Goal: Information Seeking & Learning: Compare options

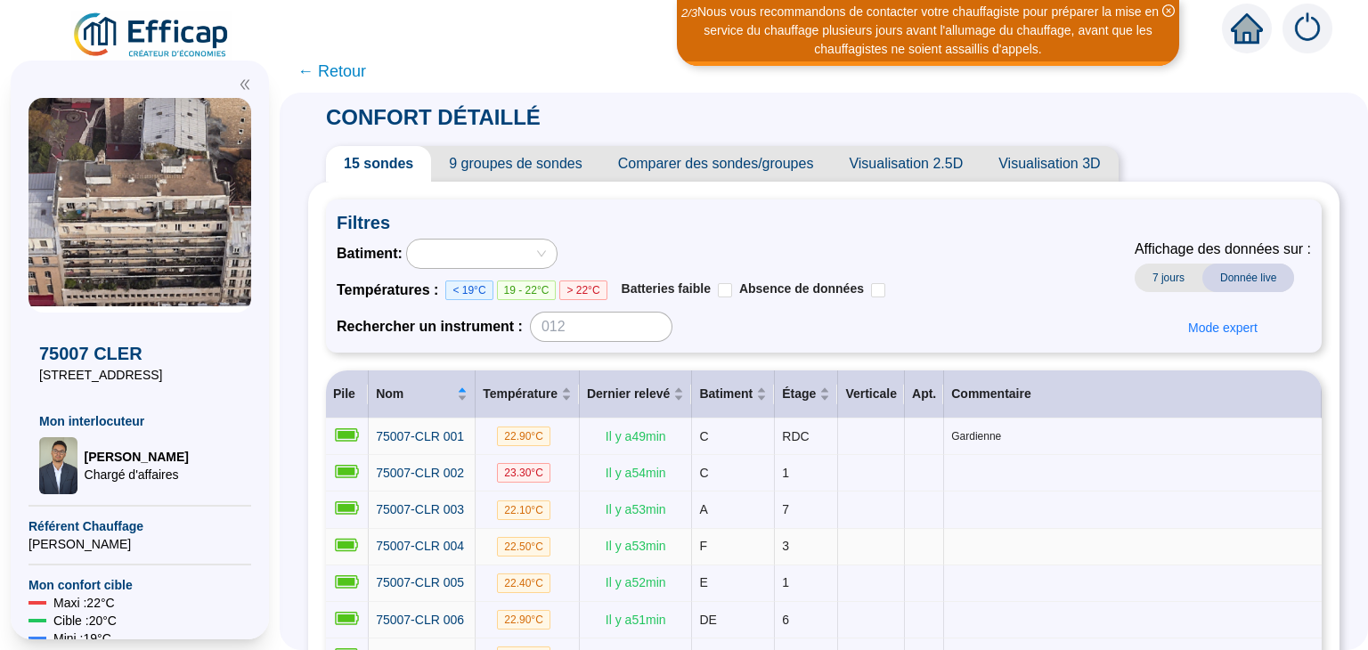
scroll to position [283, 0]
click at [1165, 268] on span "7 jours" at bounding box center [1168, 278] width 68 height 28
click at [540, 163] on span "9 groupes de sondes" at bounding box center [515, 164] width 168 height 36
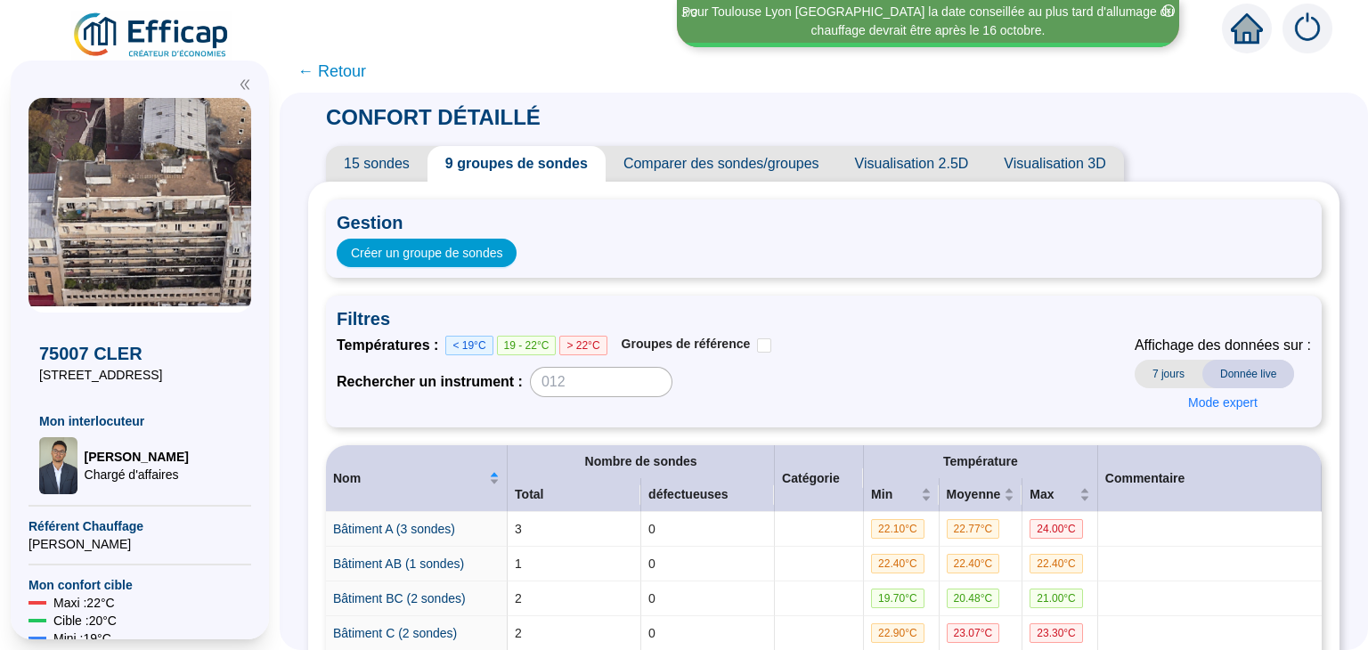
click at [919, 165] on span "Visualisation 2.5D" at bounding box center [912, 164] width 150 height 36
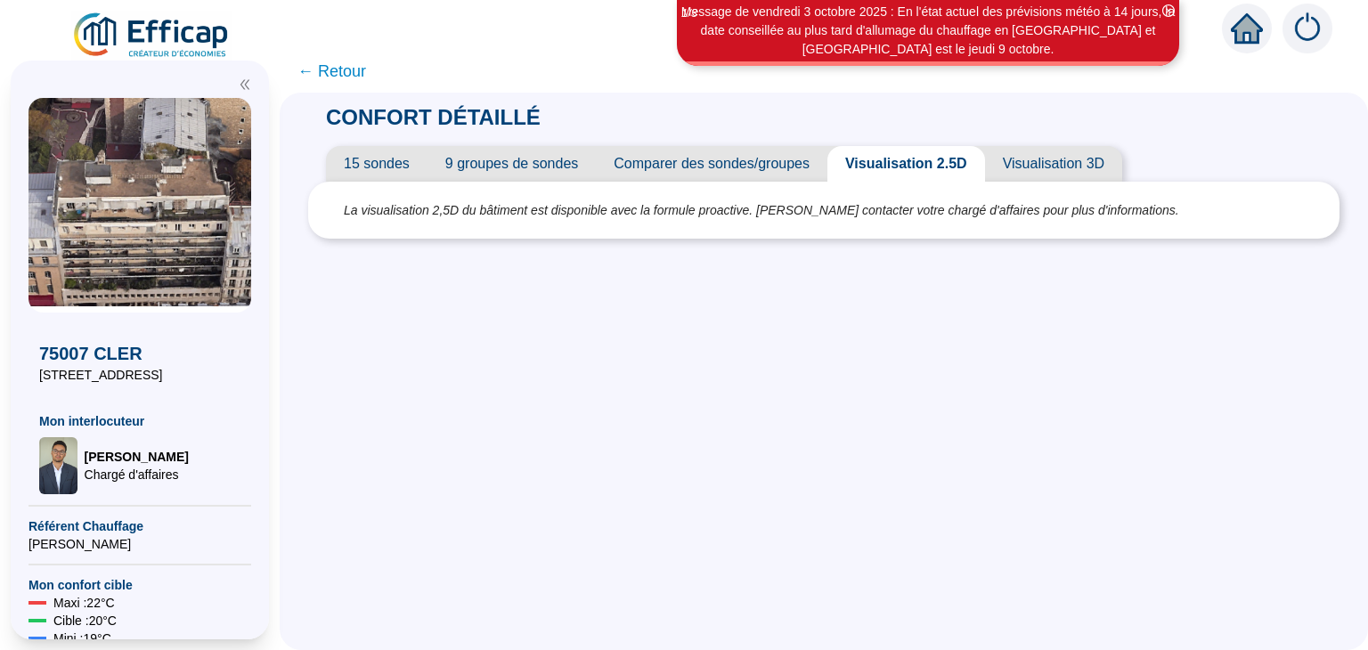
click at [1035, 170] on span "Visualisation 3D" at bounding box center [1053, 164] width 137 height 36
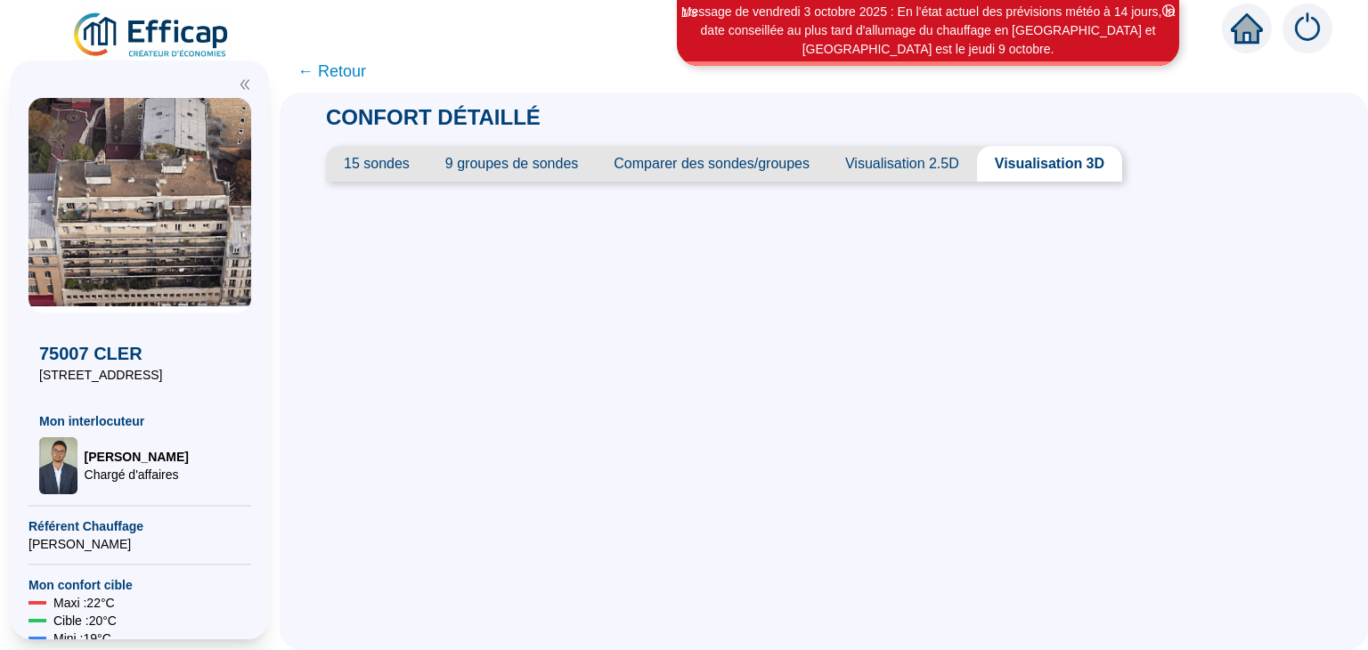
click at [709, 155] on span "Comparer des sondes/groupes" at bounding box center [712, 164] width 232 height 36
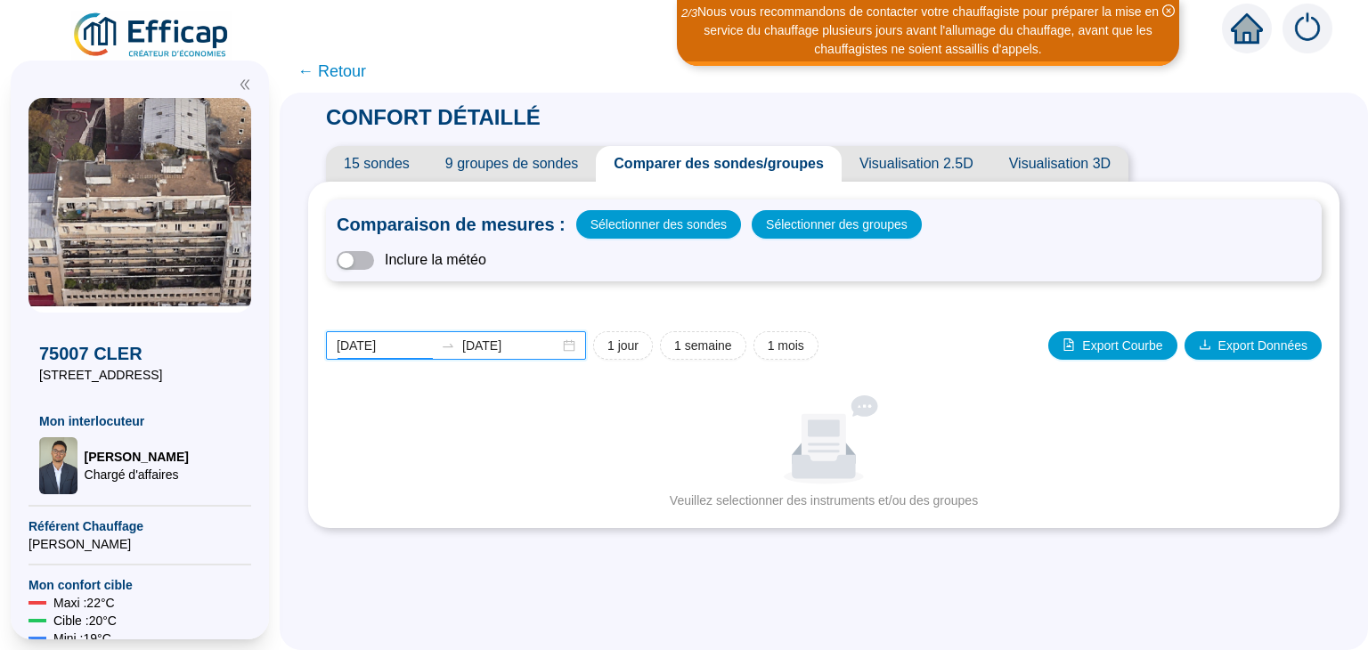
click at [420, 337] on input "[DATE]" at bounding box center [385, 346] width 97 height 19
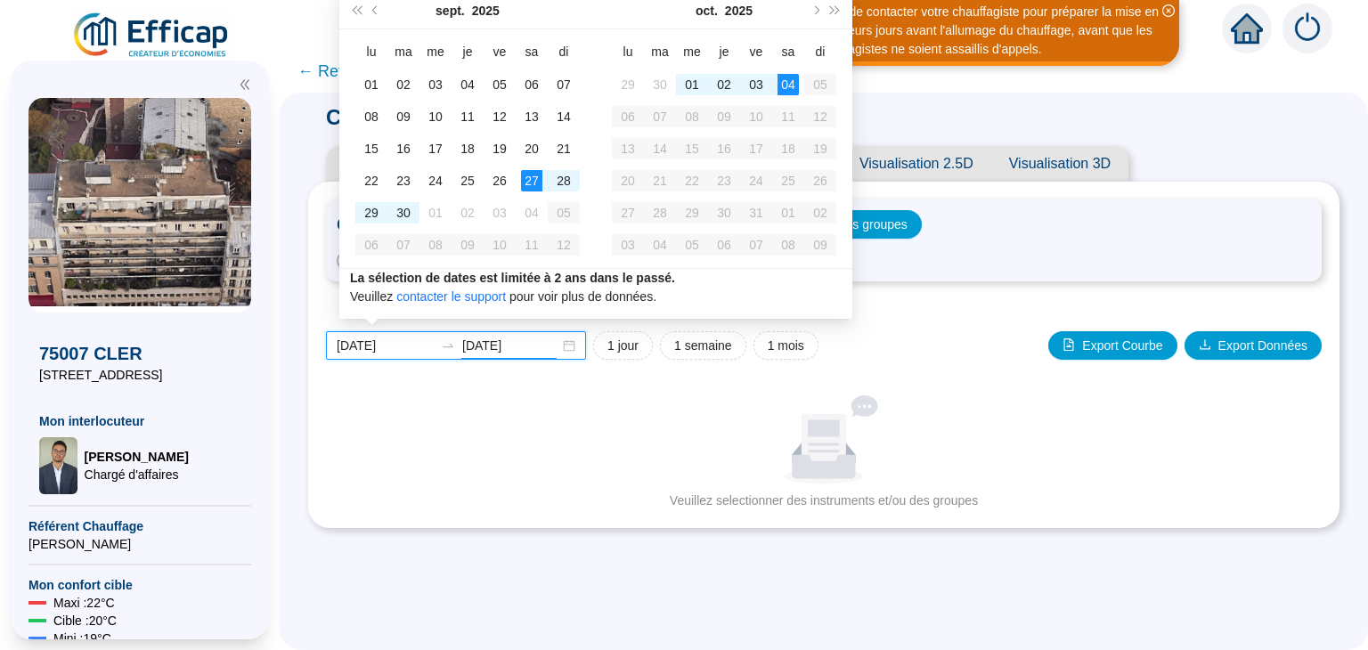
click at [510, 351] on input "[DATE]" at bounding box center [510, 346] width 97 height 19
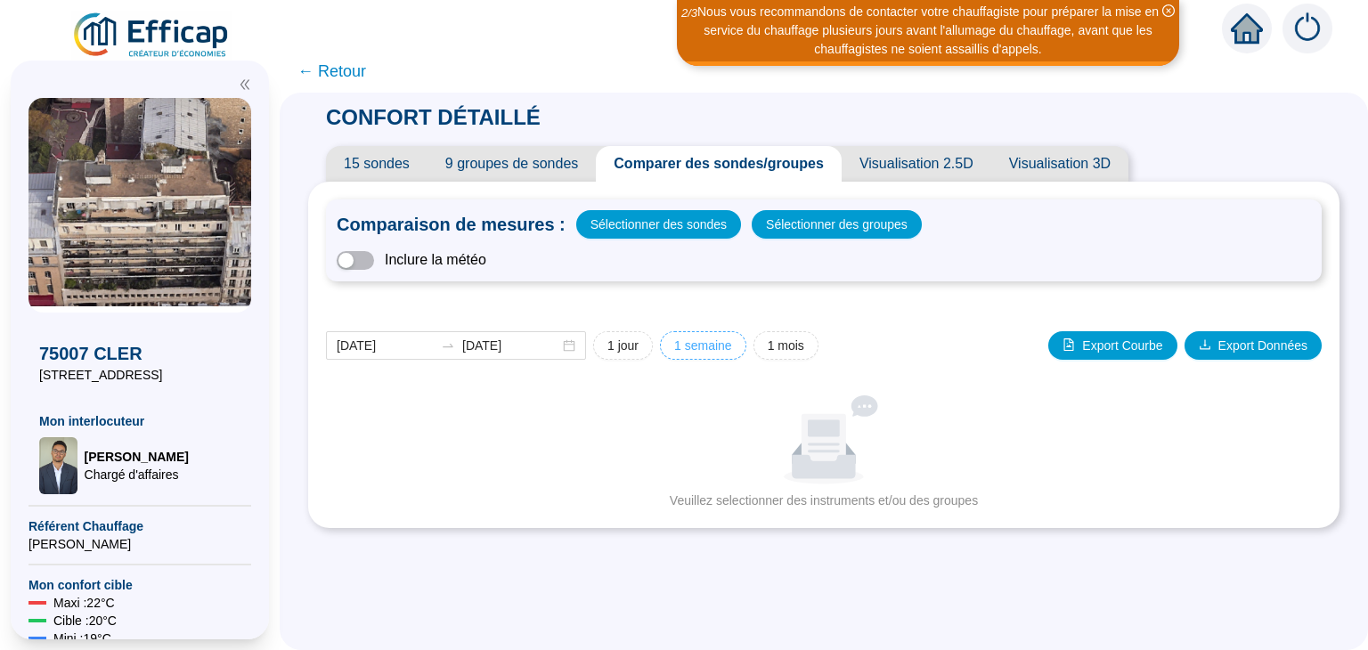
click at [705, 345] on span "1 semaine" at bounding box center [703, 346] width 58 height 19
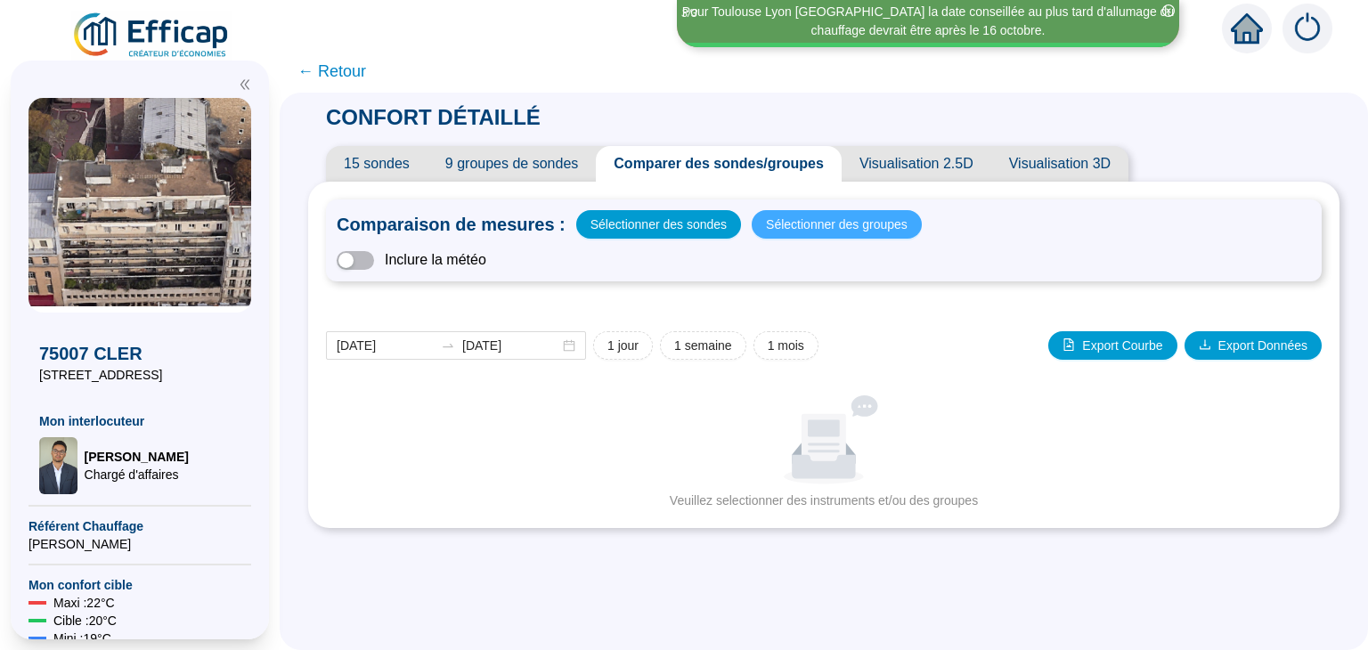
click at [823, 220] on span "Sélectionner des groupes" at bounding box center [837, 224] width 142 height 25
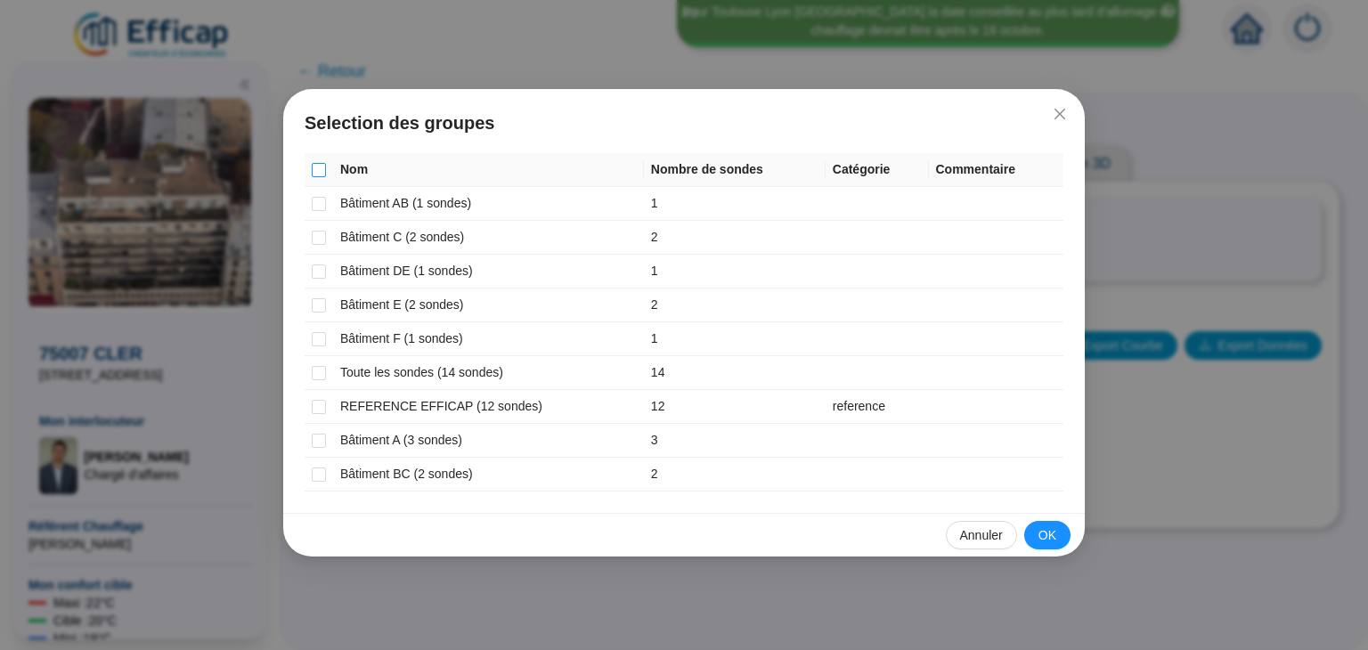
click at [317, 167] on input "Select all" at bounding box center [319, 170] width 14 height 14
checkbox input "true"
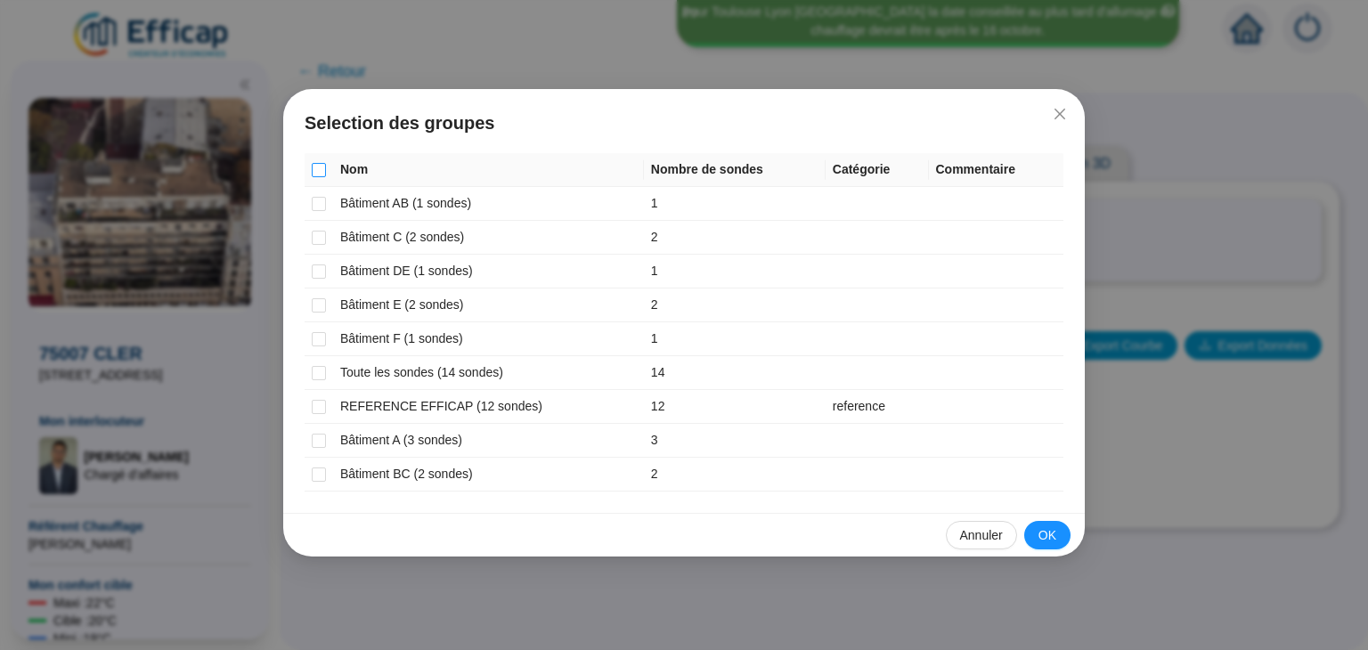
checkbox input "true"
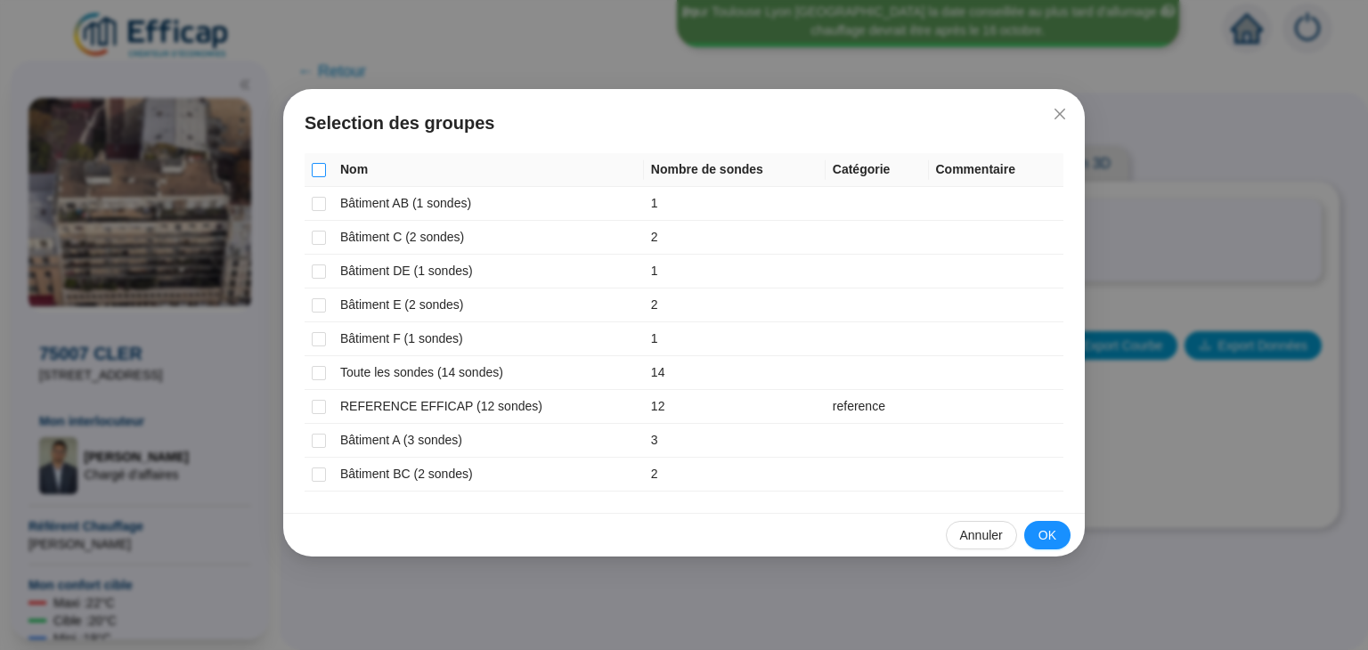
checkbox input "true"
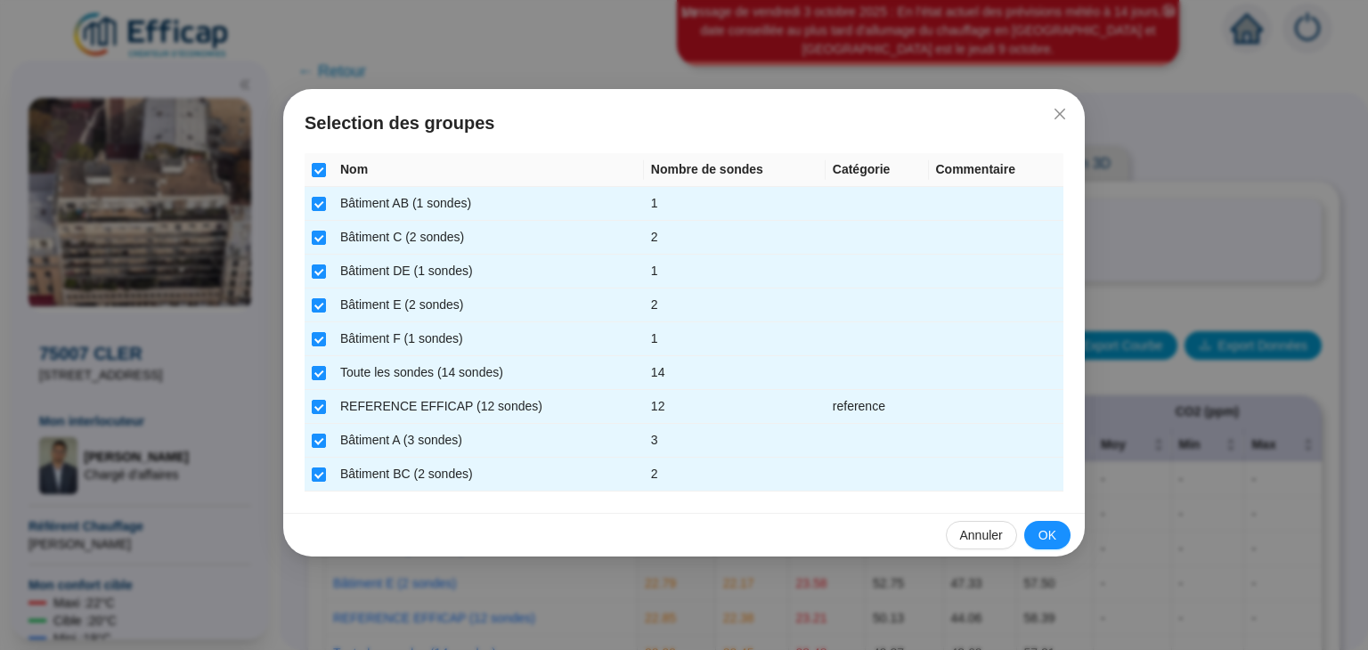
click at [328, 167] on th at bounding box center [319, 170] width 28 height 34
click at [1054, 533] on span "OK" at bounding box center [1047, 535] width 18 height 19
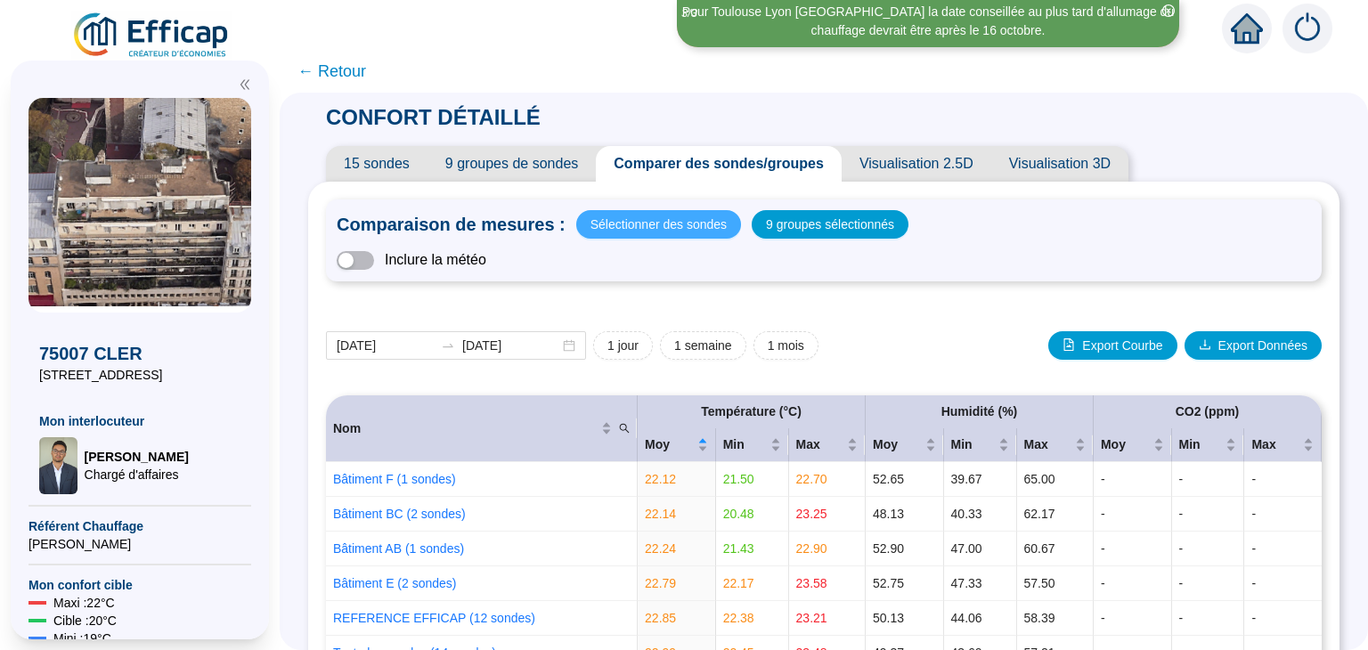
click at [703, 213] on span "Sélectionner des sondes" at bounding box center [658, 224] width 136 height 25
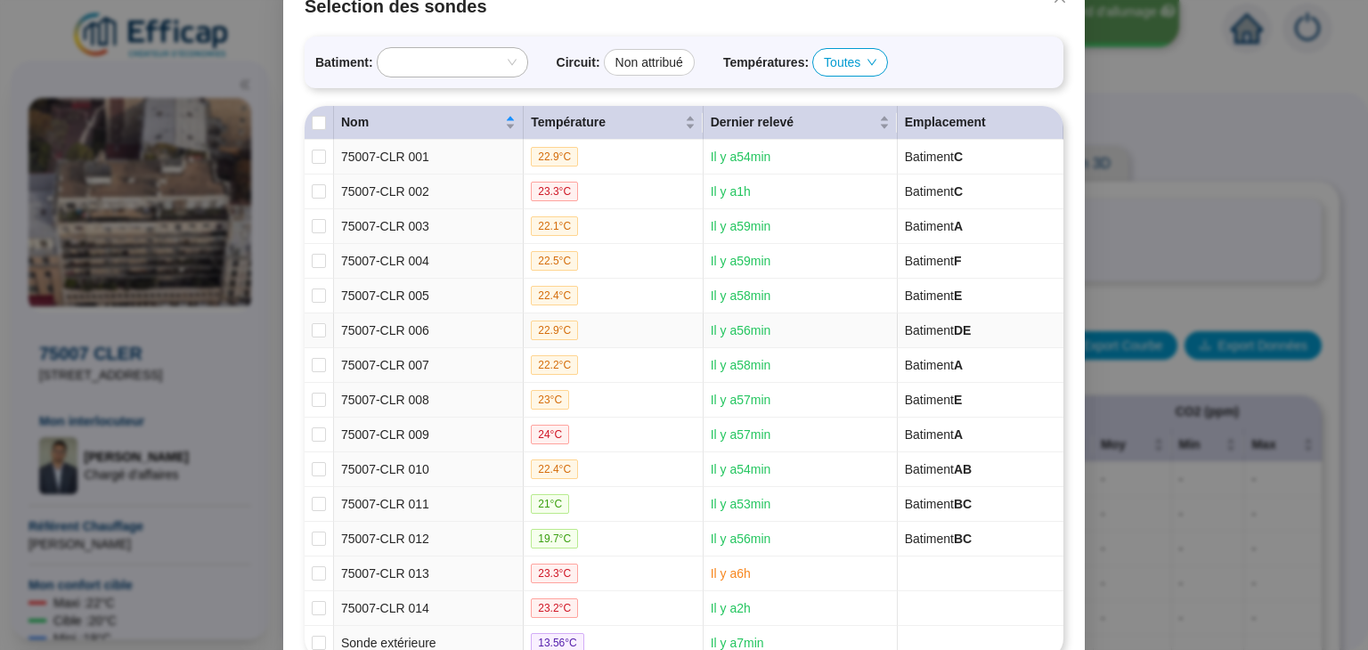
scroll to position [125, 0]
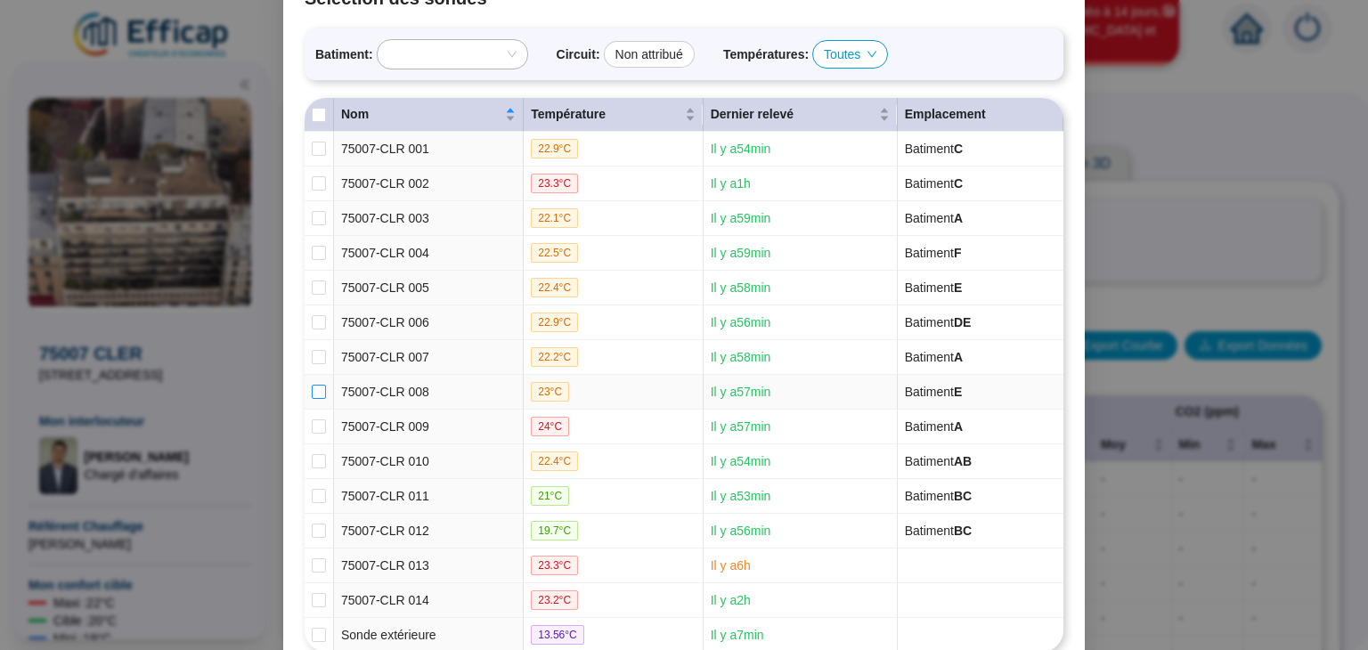
click at [312, 388] on input "checkbox" at bounding box center [319, 392] width 14 height 14
checkbox input "true"
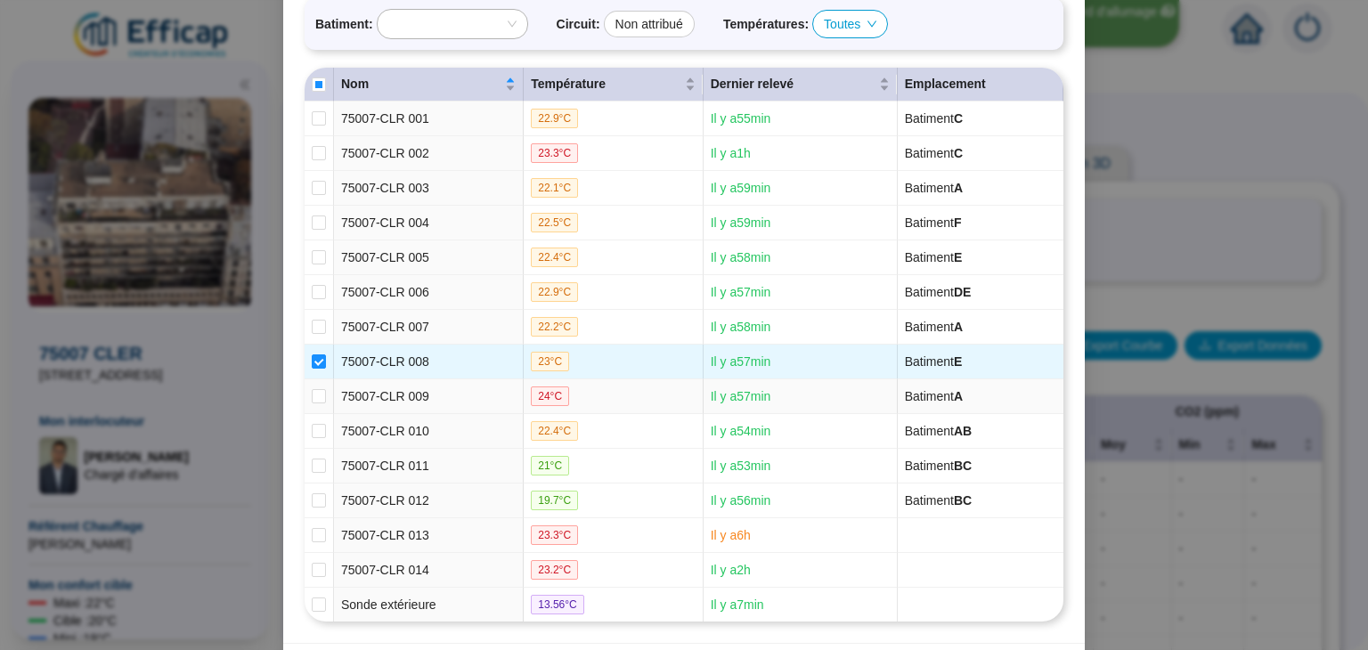
scroll to position [162, 0]
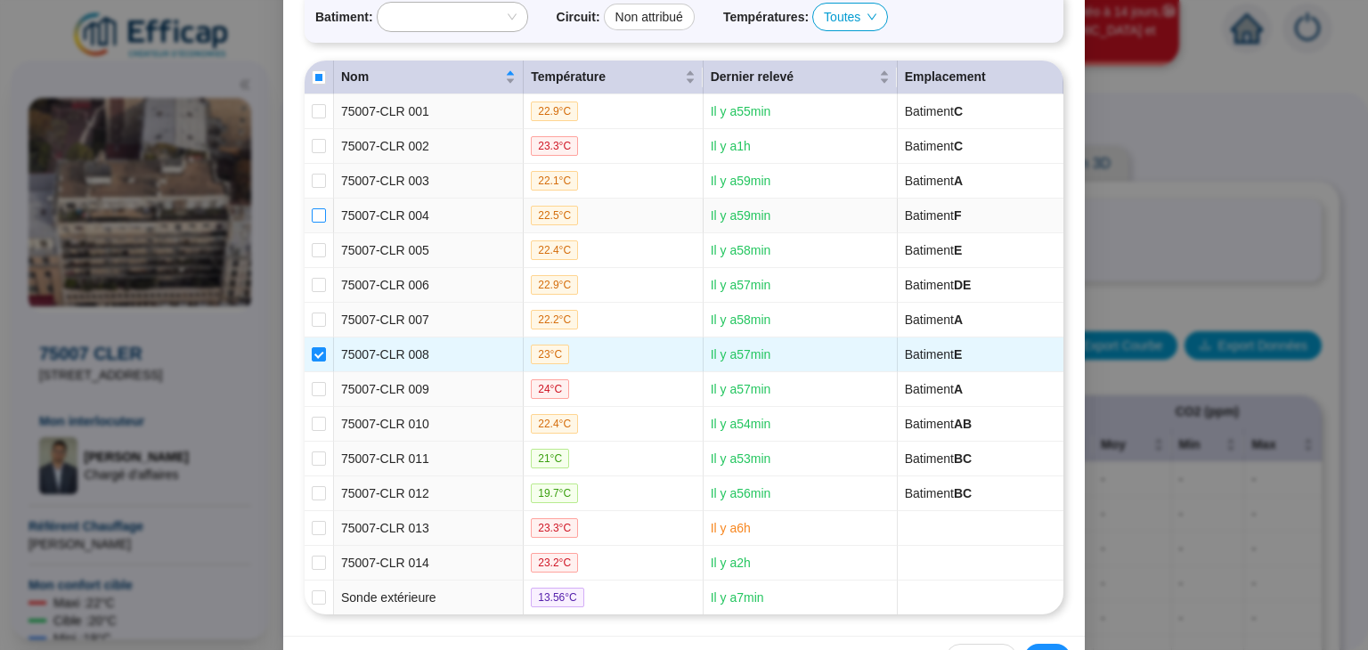
click at [314, 215] on input "checkbox" at bounding box center [319, 215] width 14 height 14
checkbox input "true"
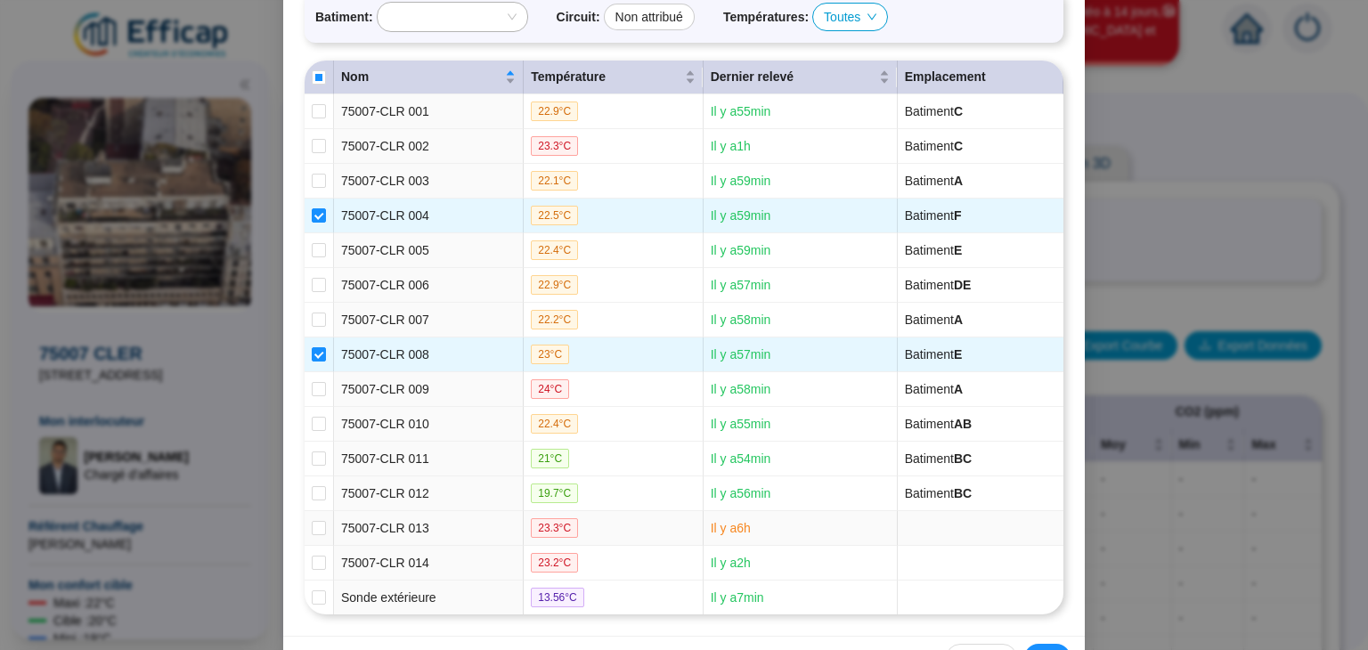
scroll to position [215, 0]
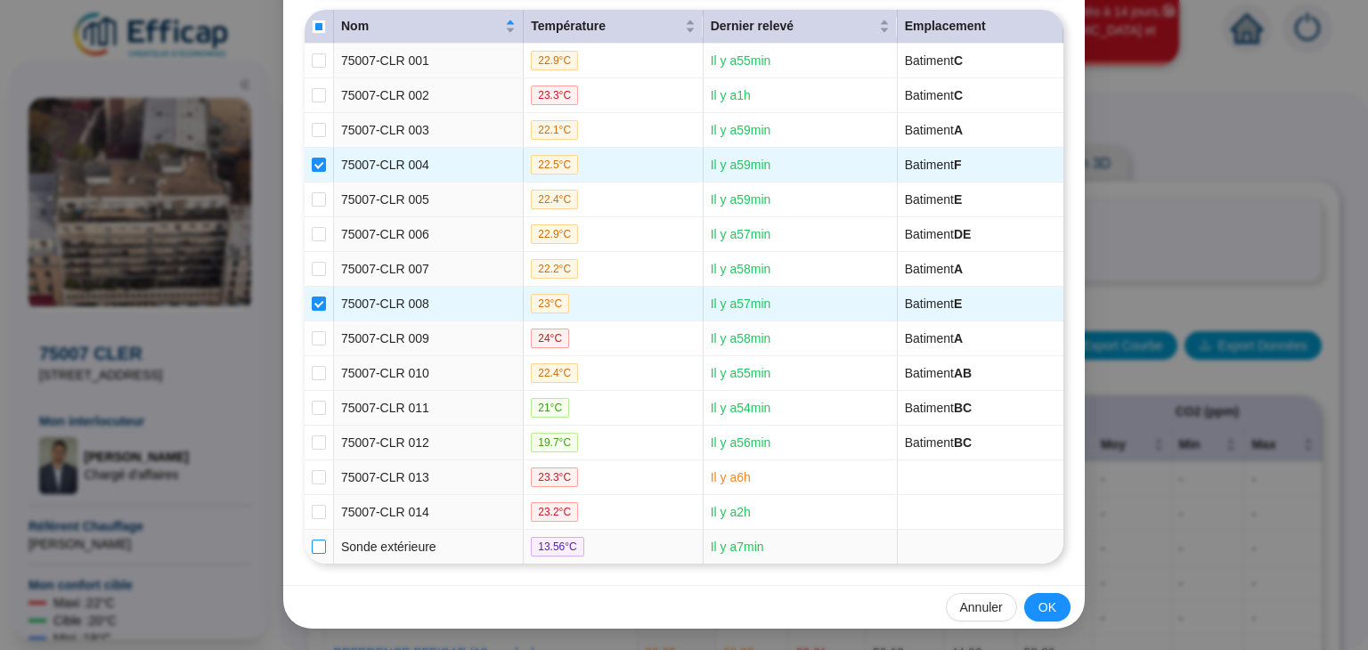
click at [316, 540] on input "checkbox" at bounding box center [319, 547] width 14 height 14
checkbox input "true"
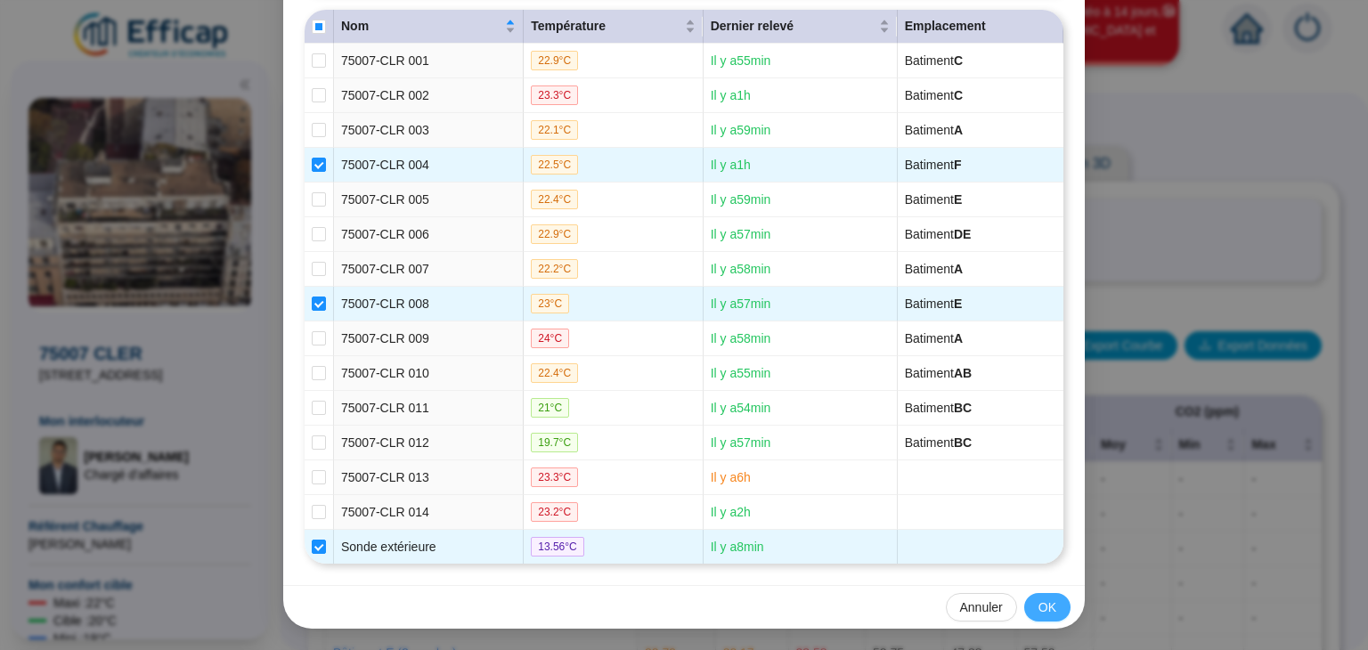
click at [1038, 602] on span "OK" at bounding box center [1047, 607] width 18 height 19
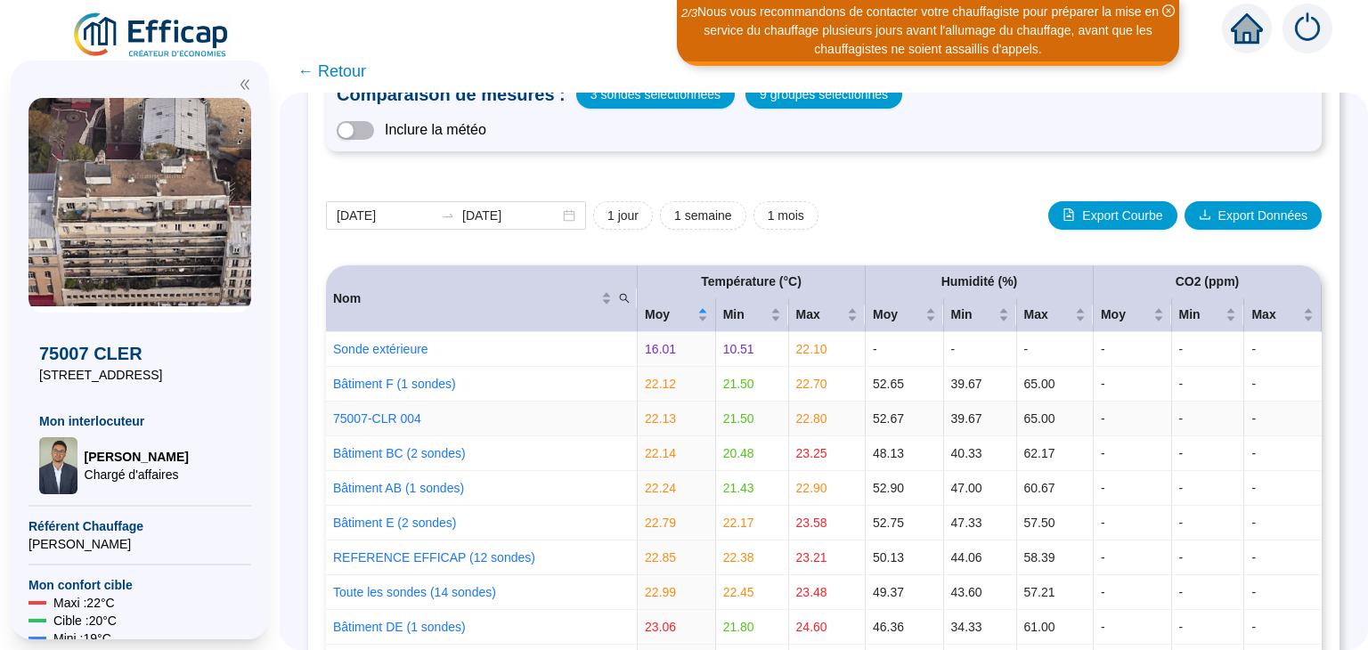
scroll to position [20, 0]
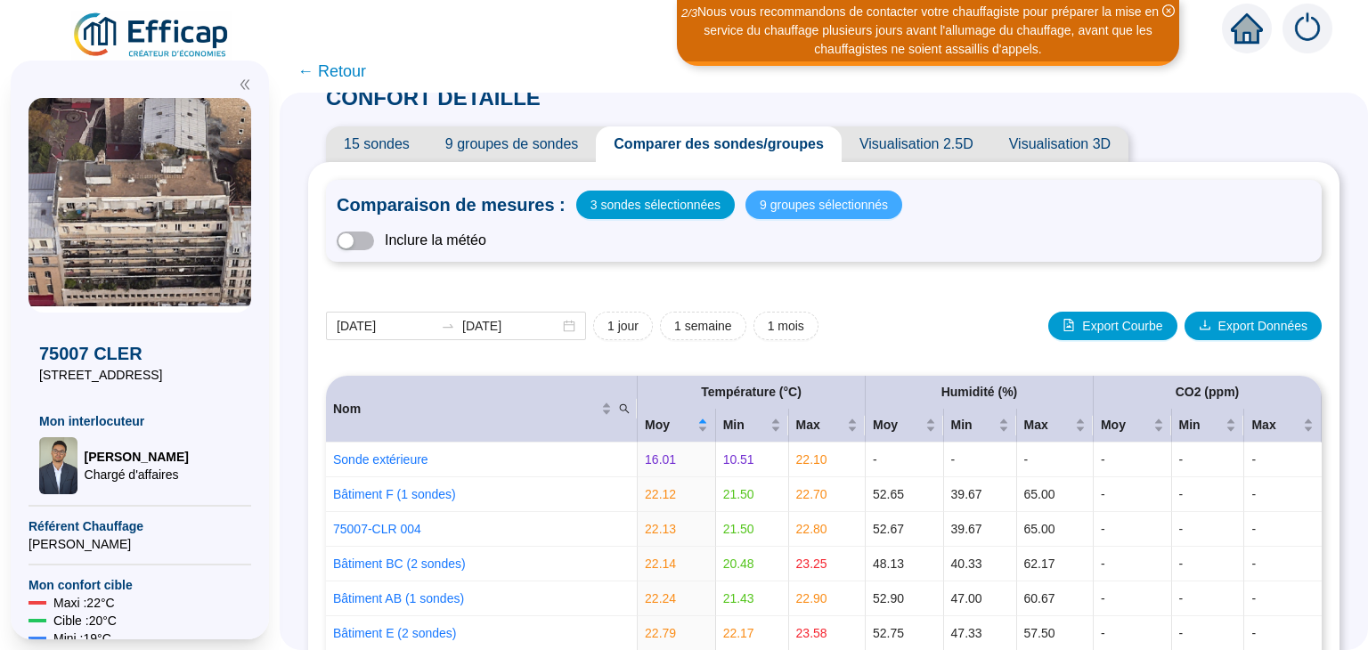
click at [864, 202] on span "9 groupes sélectionnés" at bounding box center [824, 204] width 128 height 25
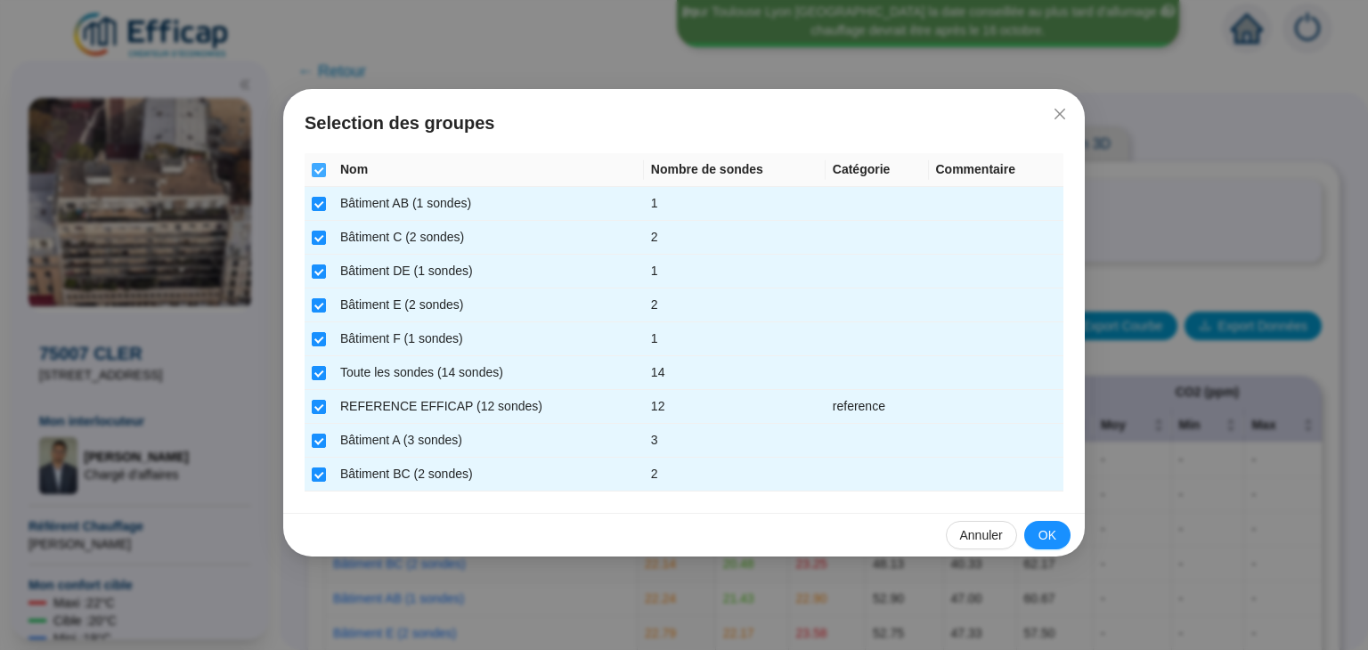
click at [317, 167] on input "Select all" at bounding box center [319, 170] width 14 height 14
checkbox input "false"
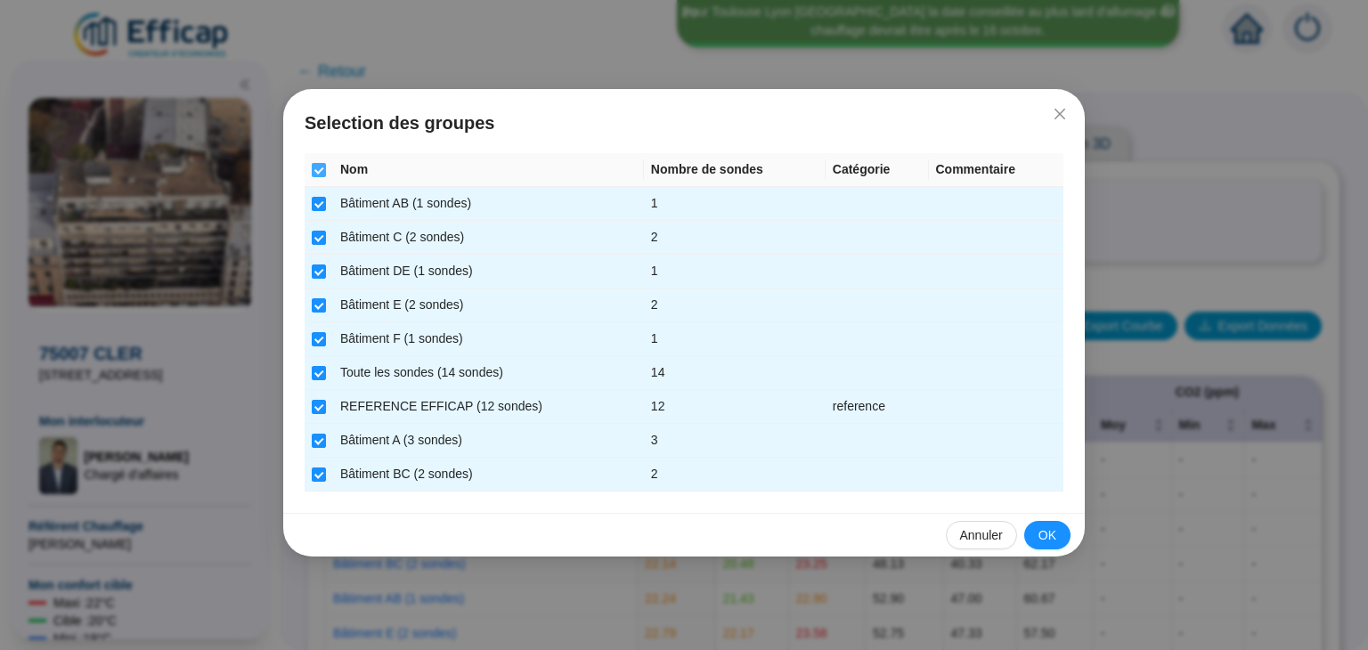
checkbox input "false"
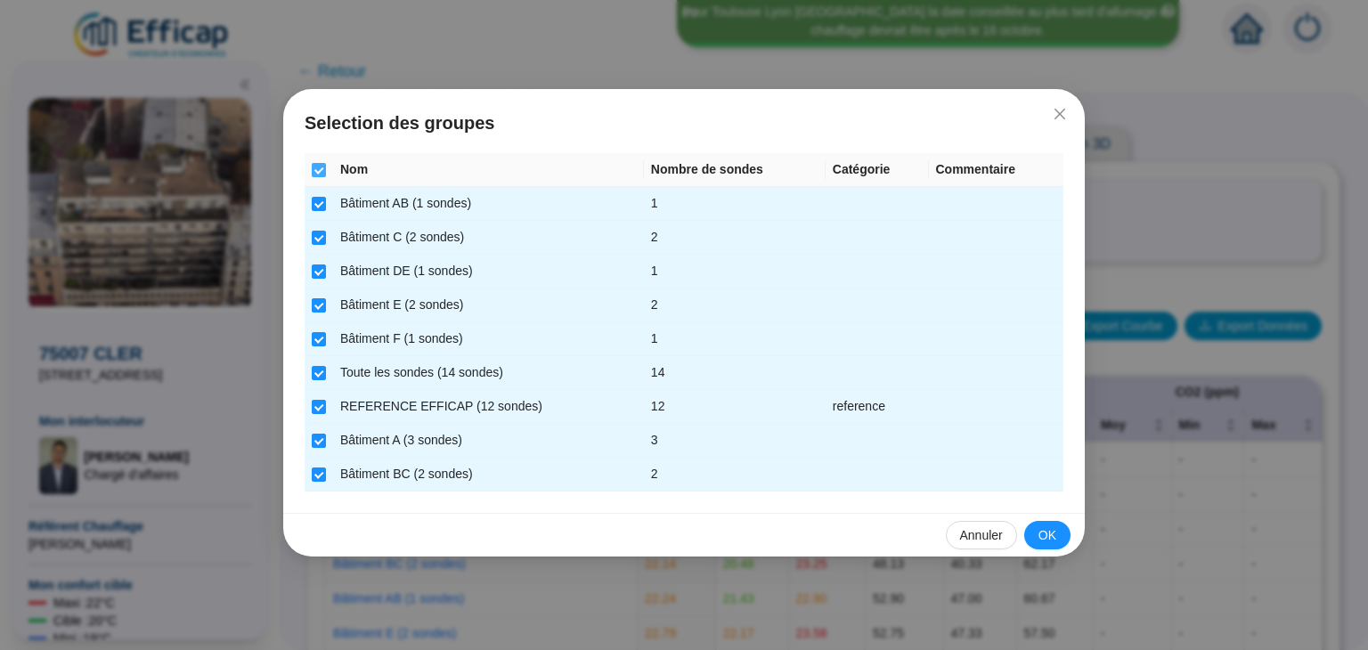
checkbox input "false"
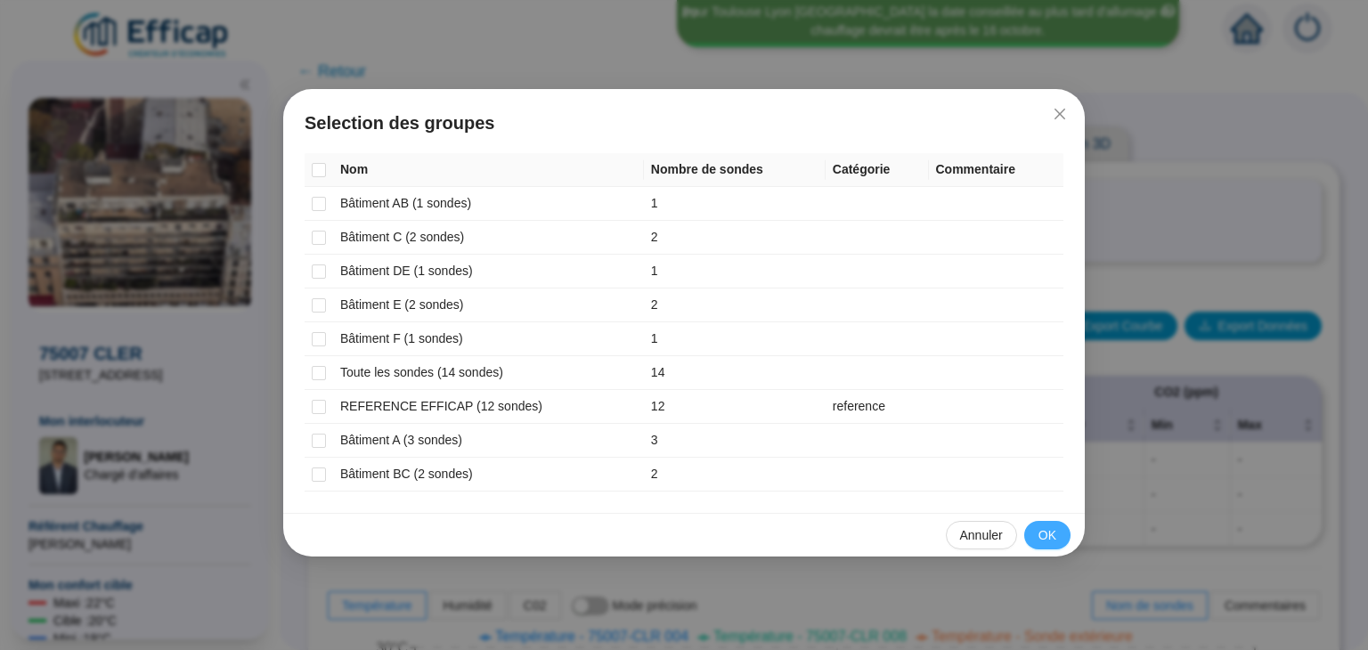
click at [1054, 526] on span "OK" at bounding box center [1047, 535] width 18 height 19
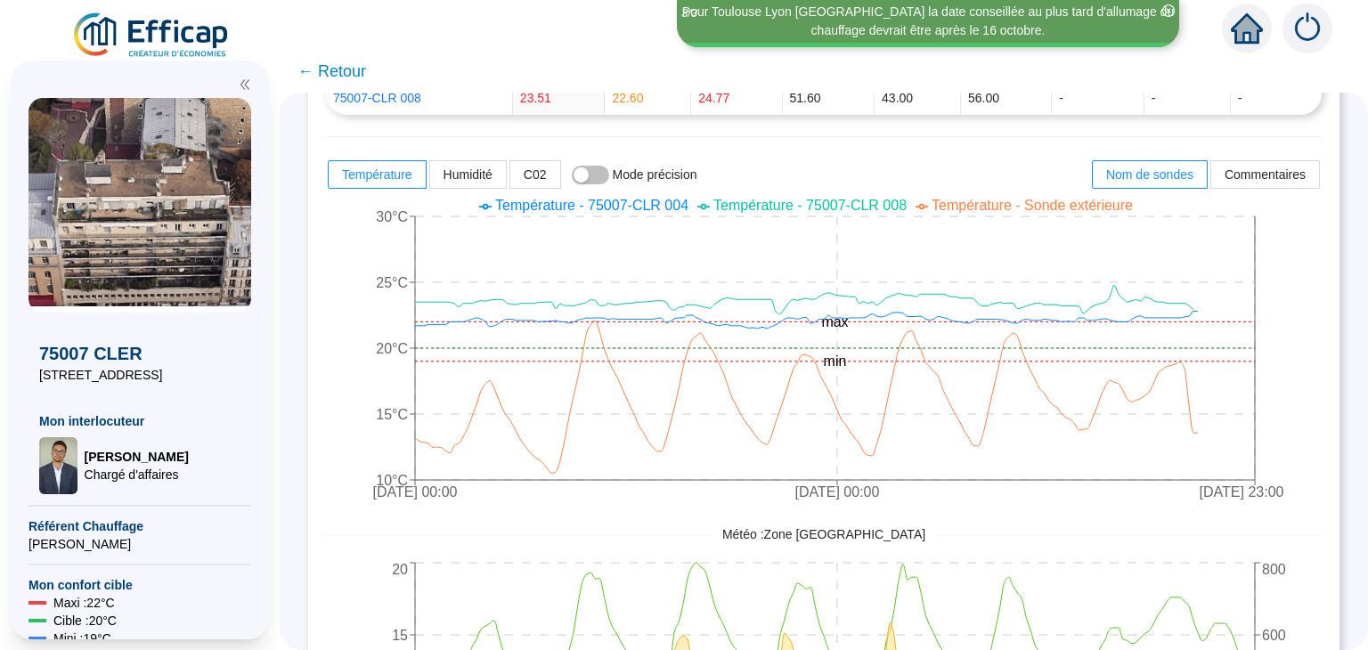
scroll to position [456, 0]
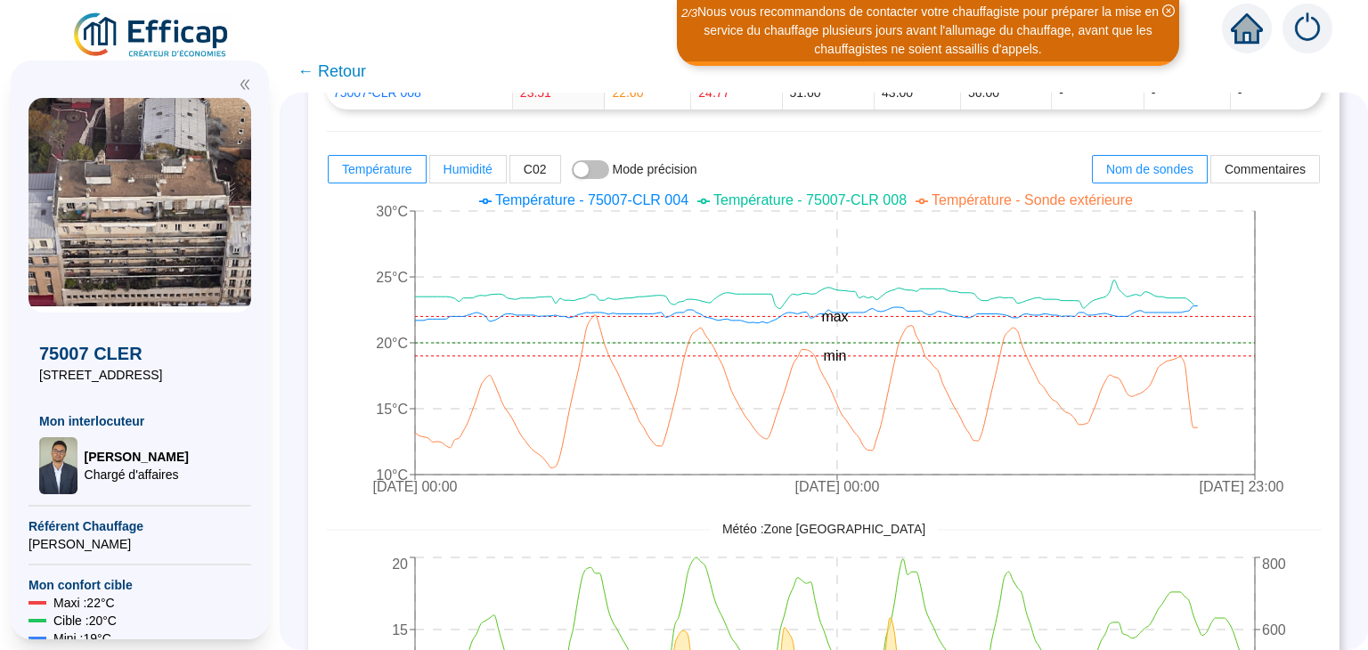
click at [507, 170] on label "Humidité" at bounding box center [468, 169] width 77 height 28
click at [430, 174] on input "Humidité" at bounding box center [430, 174] width 0 height 0
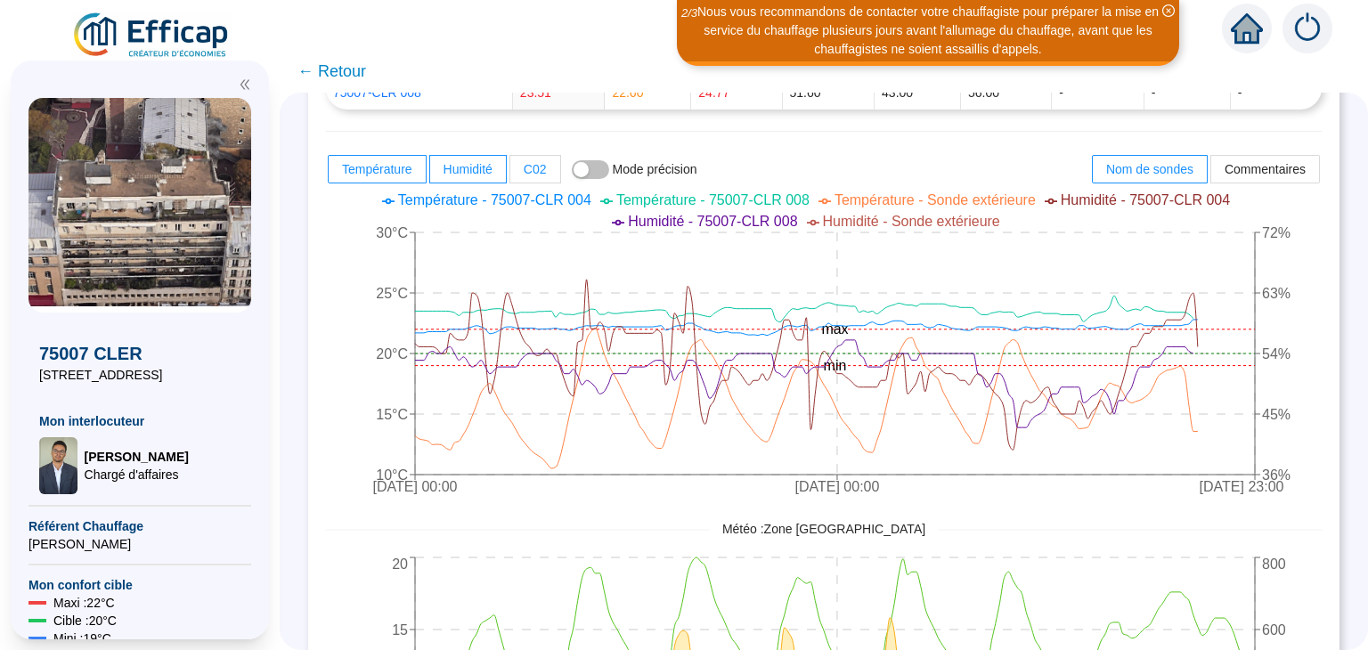
click at [547, 170] on span "C02" at bounding box center [535, 169] width 23 height 14
click at [510, 174] on input "C02" at bounding box center [510, 174] width 0 height 0
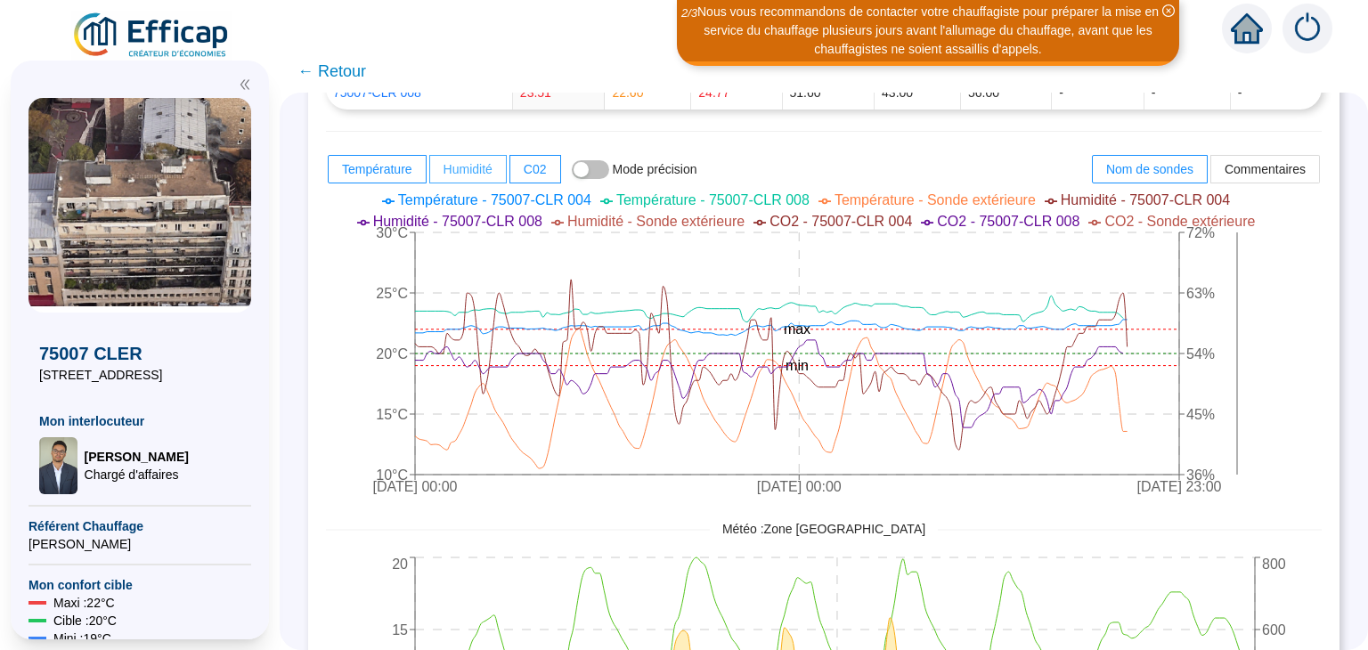
click at [492, 162] on span "Humidité" at bounding box center [467, 169] width 49 height 14
click at [430, 174] on input "Humidité" at bounding box center [430, 174] width 0 height 0
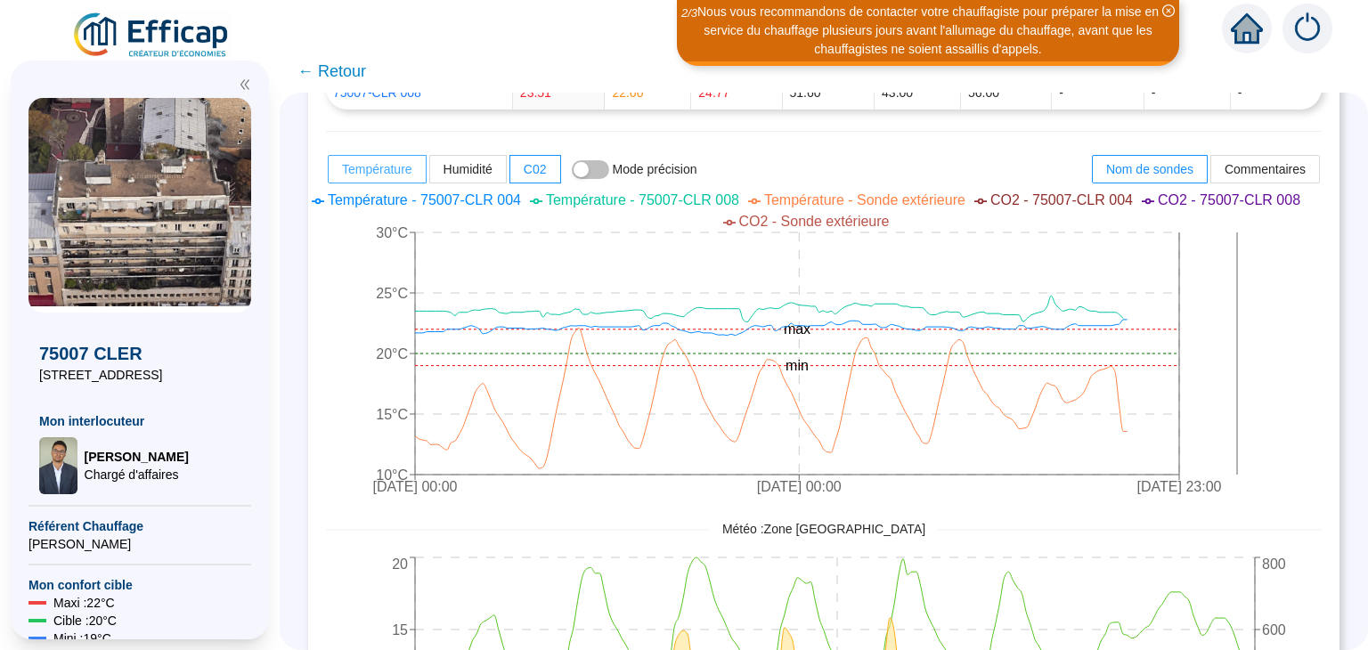
click at [412, 165] on span "Température" at bounding box center [377, 169] width 70 height 14
click at [329, 174] on input "Température" at bounding box center [329, 174] width 0 height 0
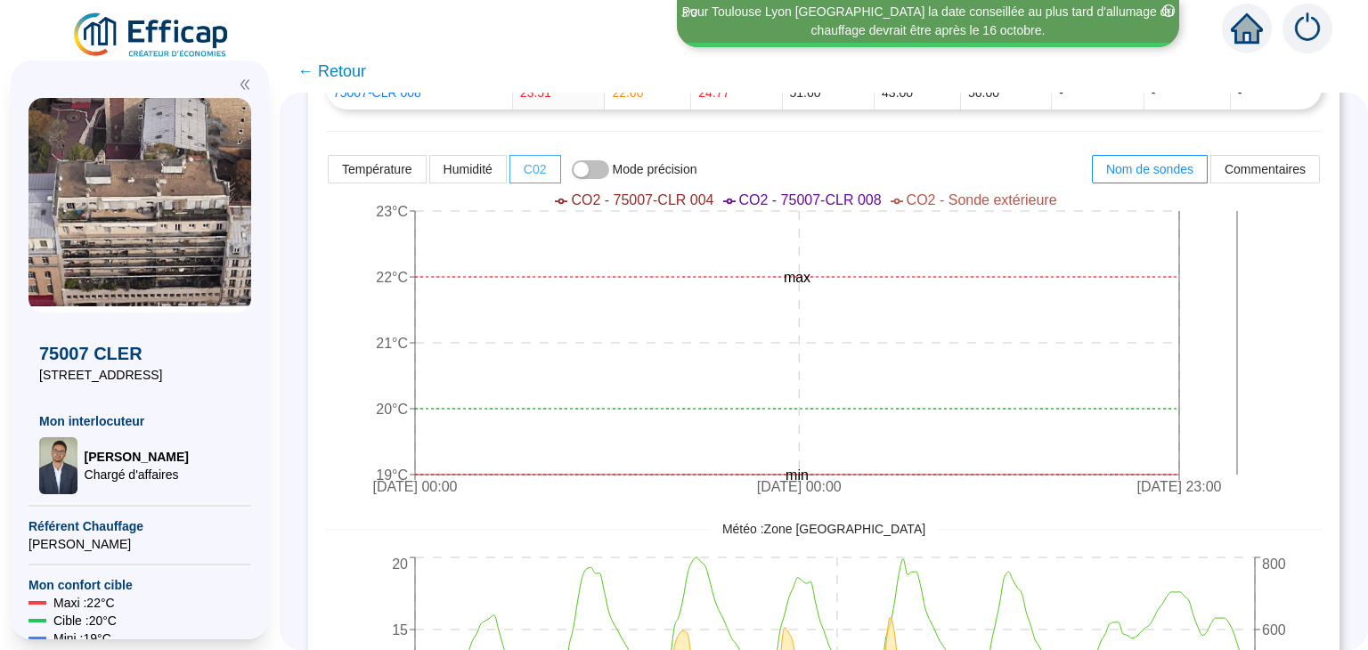
click at [534, 166] on span at bounding box center [535, 169] width 50 height 27
click at [510, 174] on input "C02" at bounding box center [510, 174] width 0 height 0
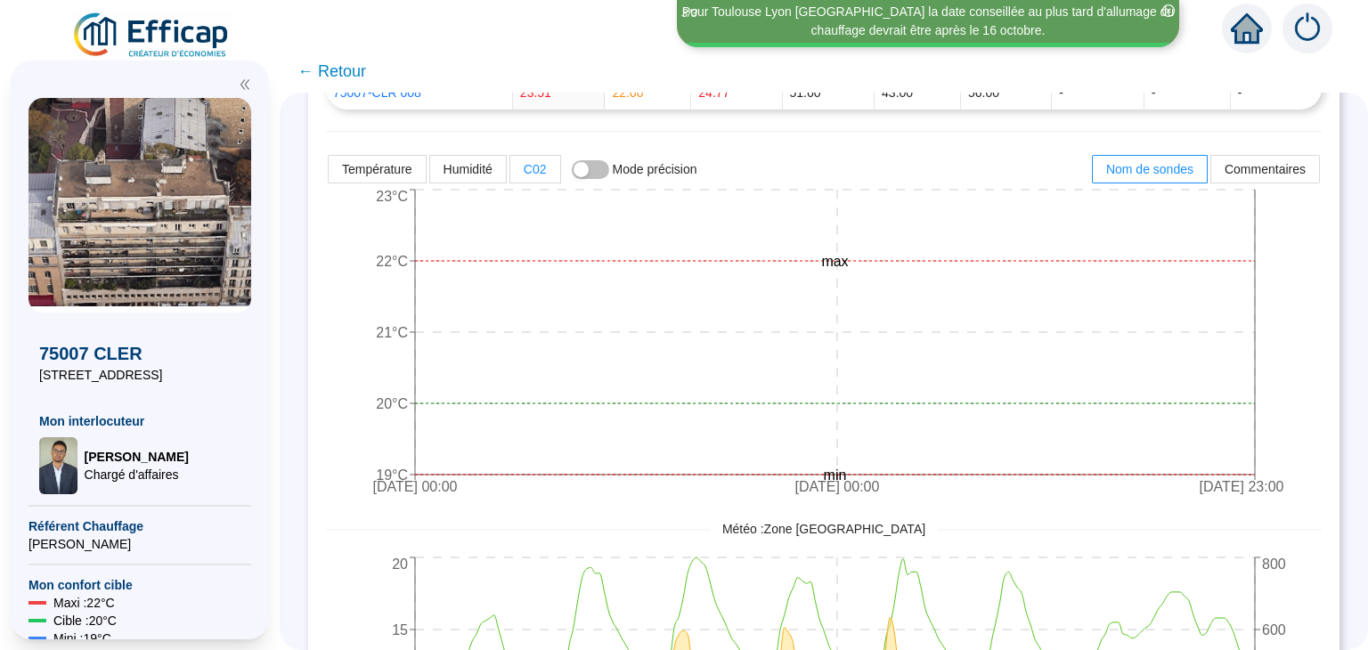
click at [534, 166] on label "C02" at bounding box center [535, 169] width 51 height 28
click at [510, 174] on input "C02" at bounding box center [510, 174] width 0 height 0
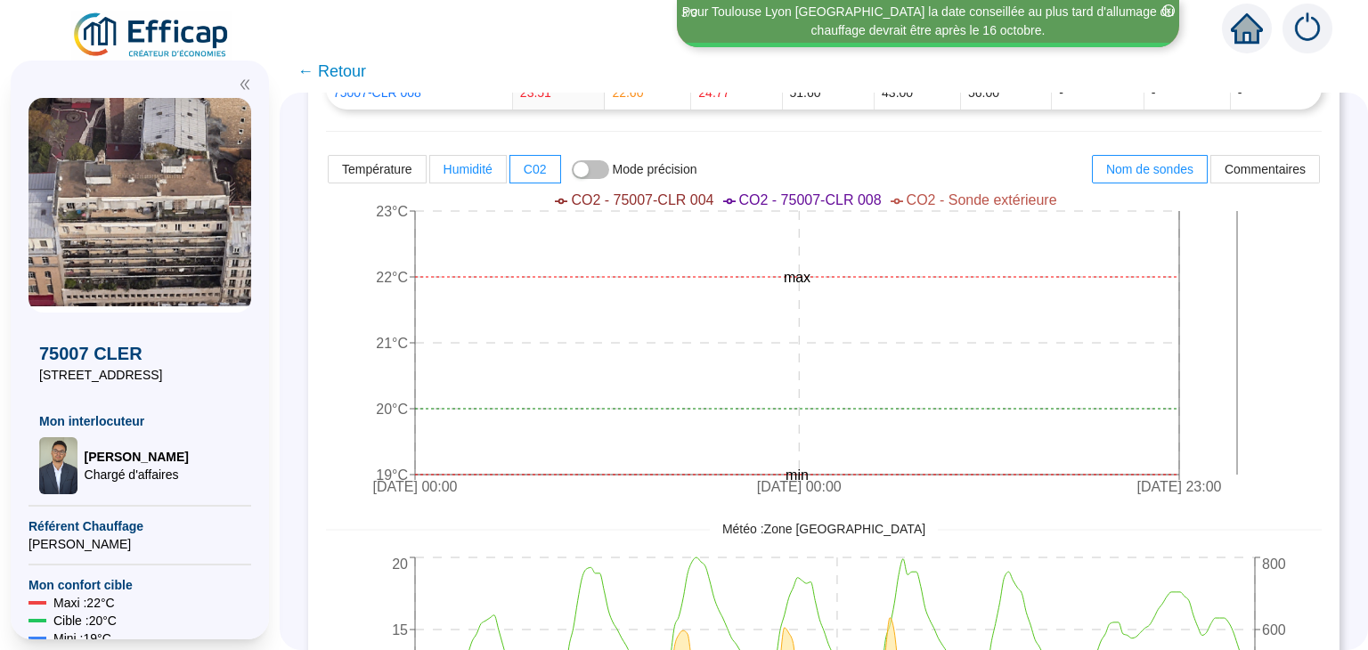
click at [485, 155] on label "Humidité" at bounding box center [468, 169] width 77 height 28
click at [430, 174] on input "Humidité" at bounding box center [430, 174] width 0 height 0
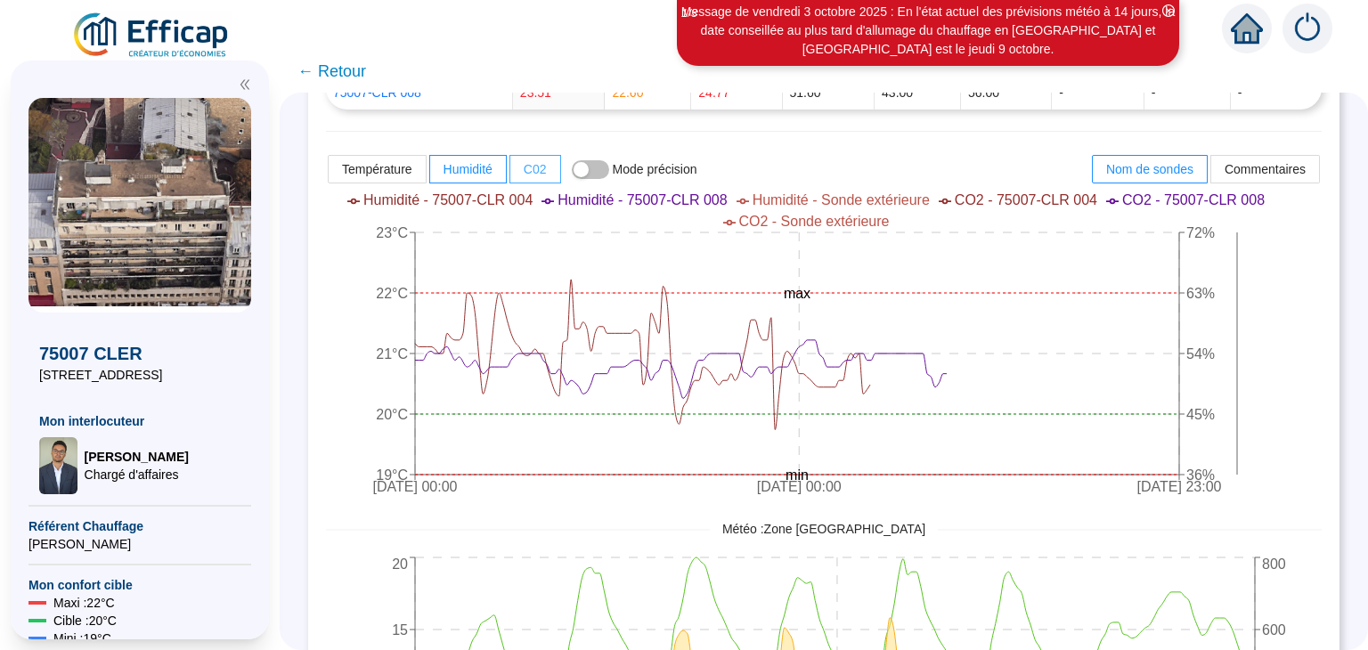
click at [538, 168] on span "C02" at bounding box center [535, 169] width 23 height 14
click at [510, 174] on input "C02" at bounding box center [510, 174] width 0 height 0
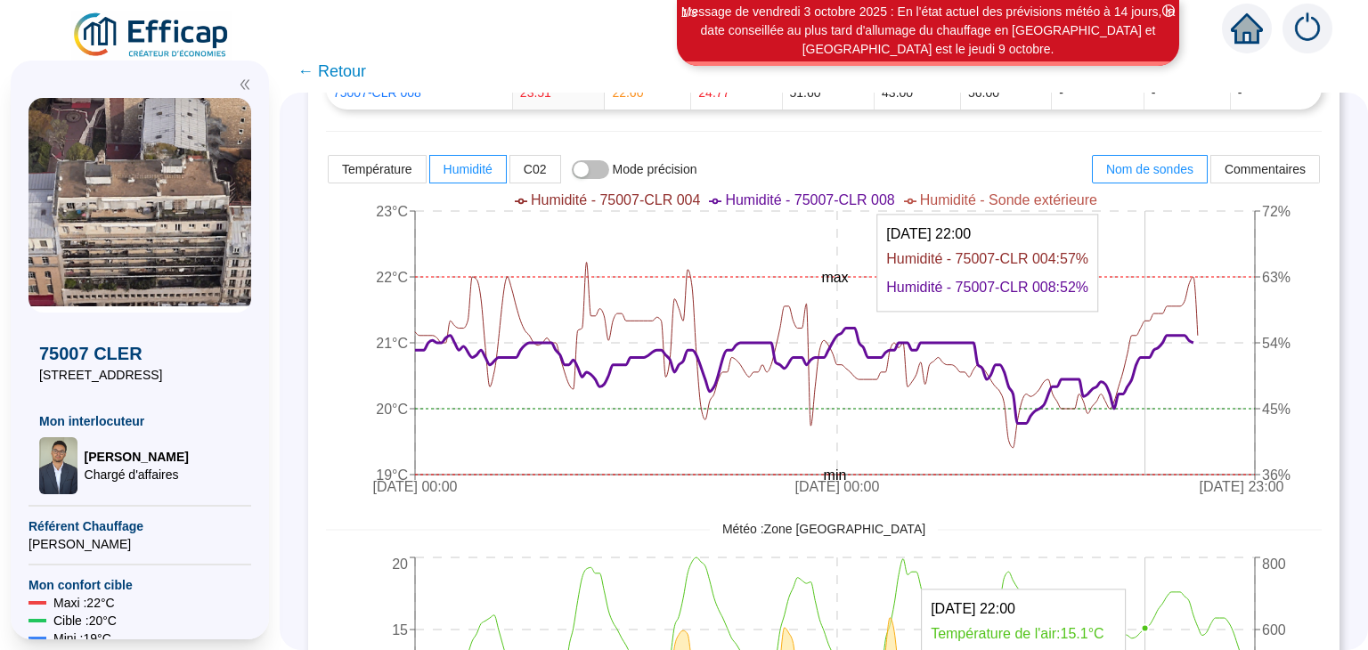
click at [1159, 354] on icon at bounding box center [804, 376] width 778 height 95
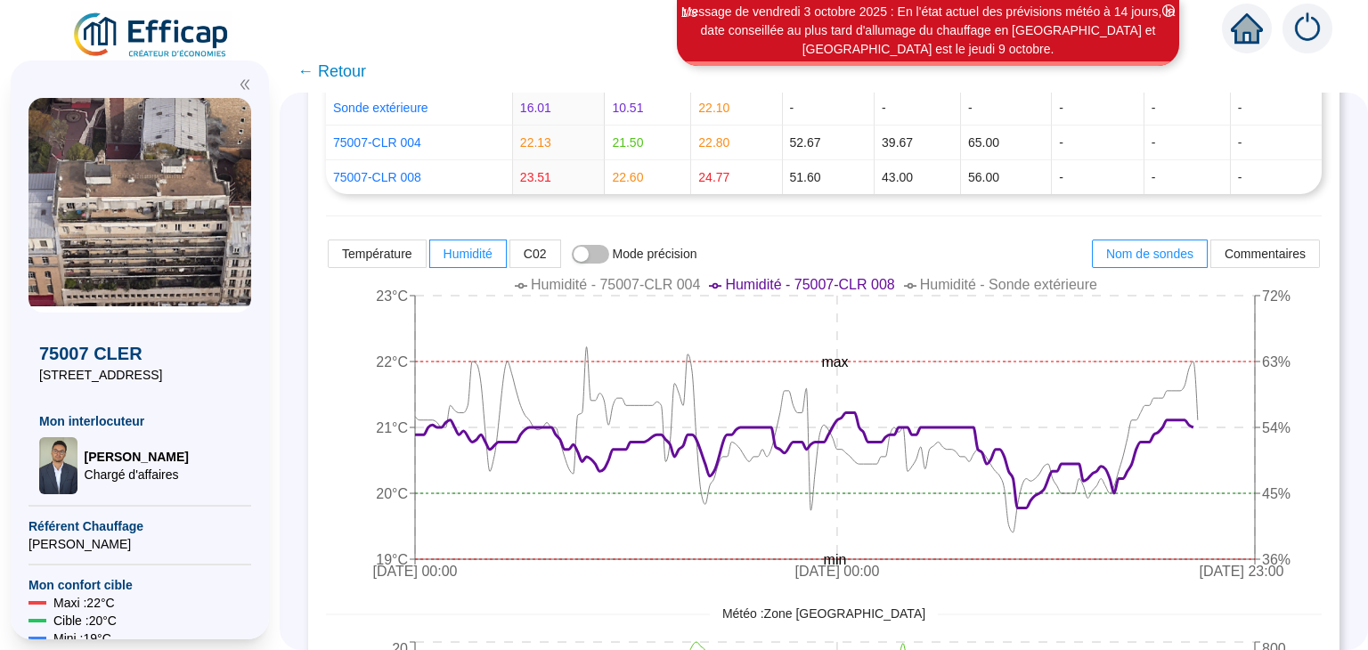
scroll to position [364, 0]
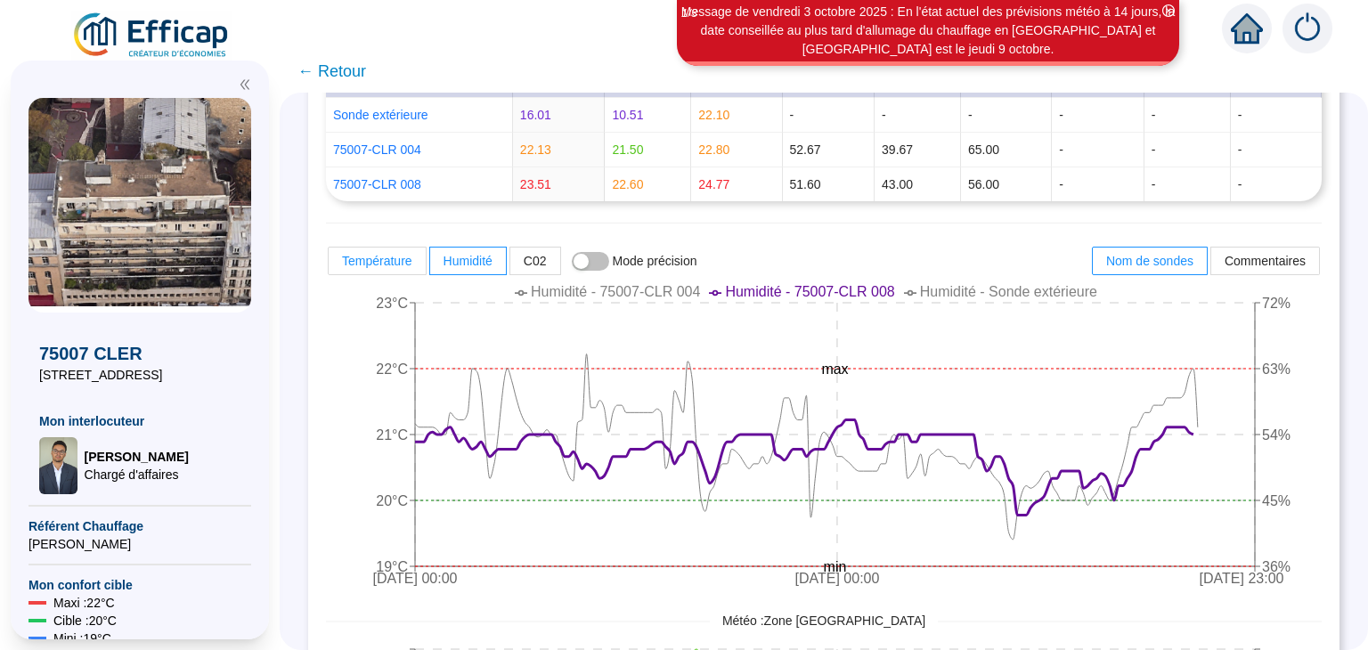
click at [421, 269] on label "Température" at bounding box center [377, 261] width 99 height 28
click at [329, 265] on input "Température" at bounding box center [329, 265] width 0 height 0
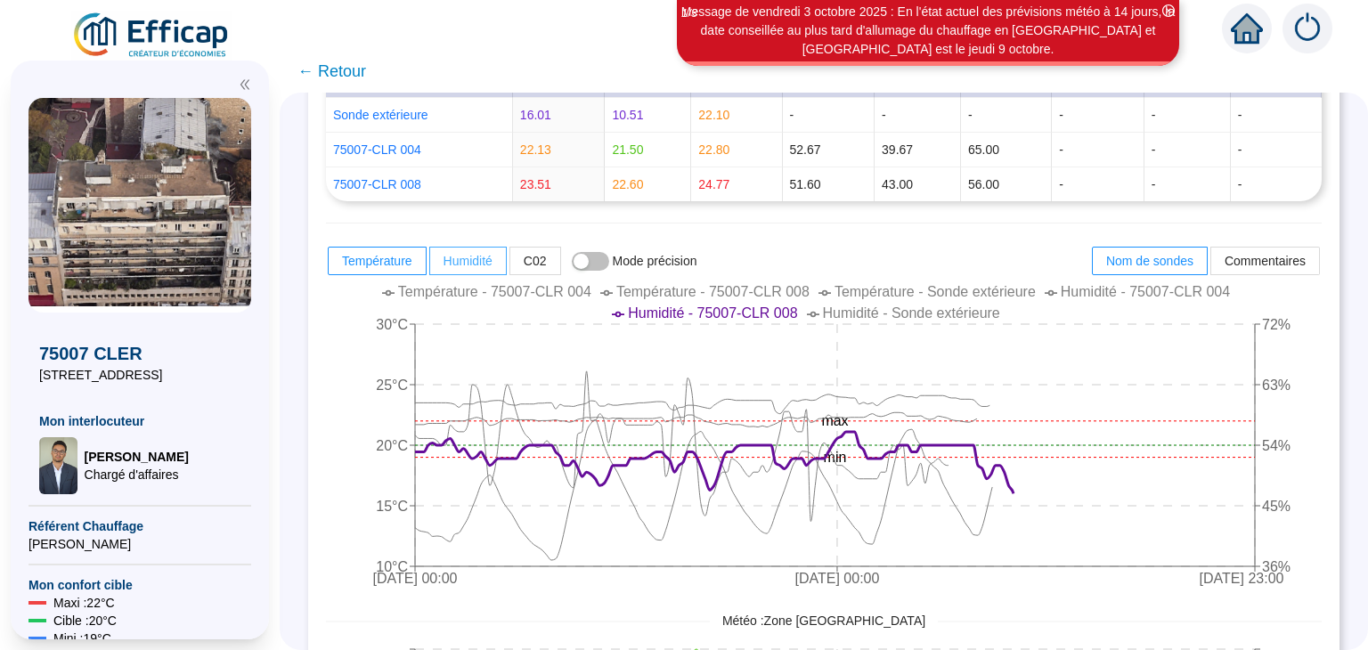
click at [506, 261] on span at bounding box center [468, 261] width 76 height 27
click at [430, 265] on input "Humidité" at bounding box center [430, 265] width 0 height 0
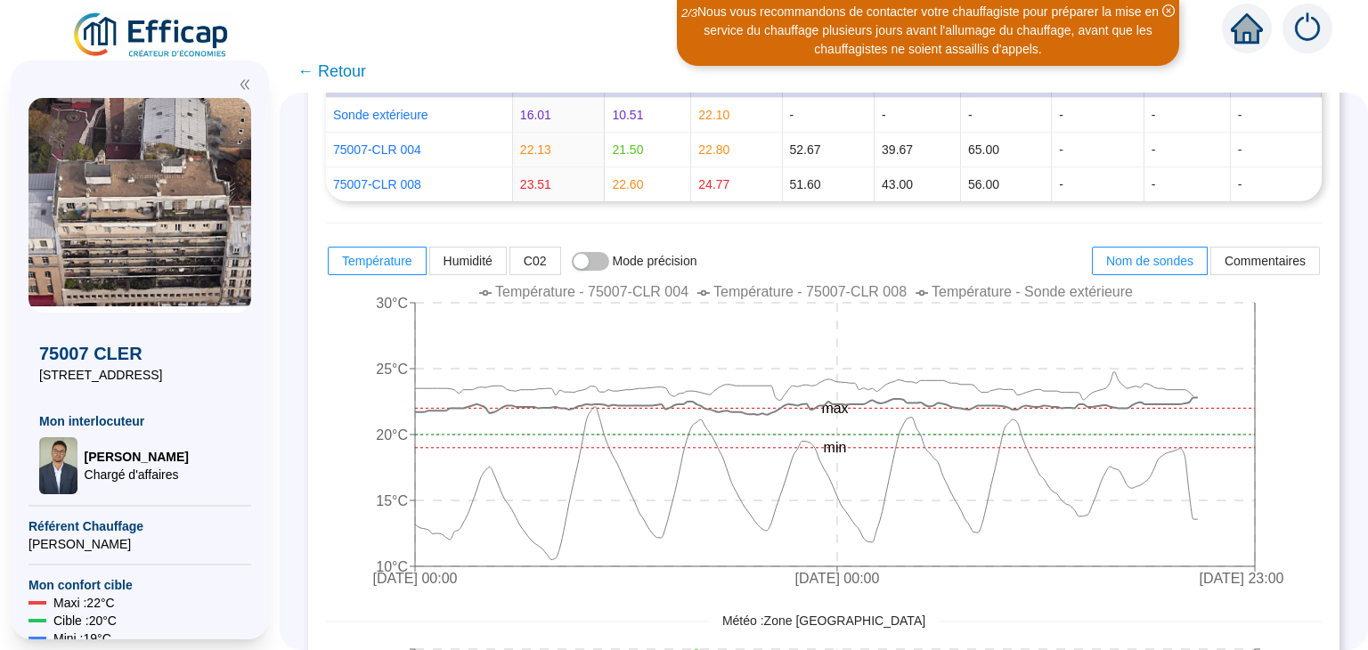
click at [651, 286] on span "Température - 75007-CLR 004" at bounding box center [591, 291] width 193 height 15
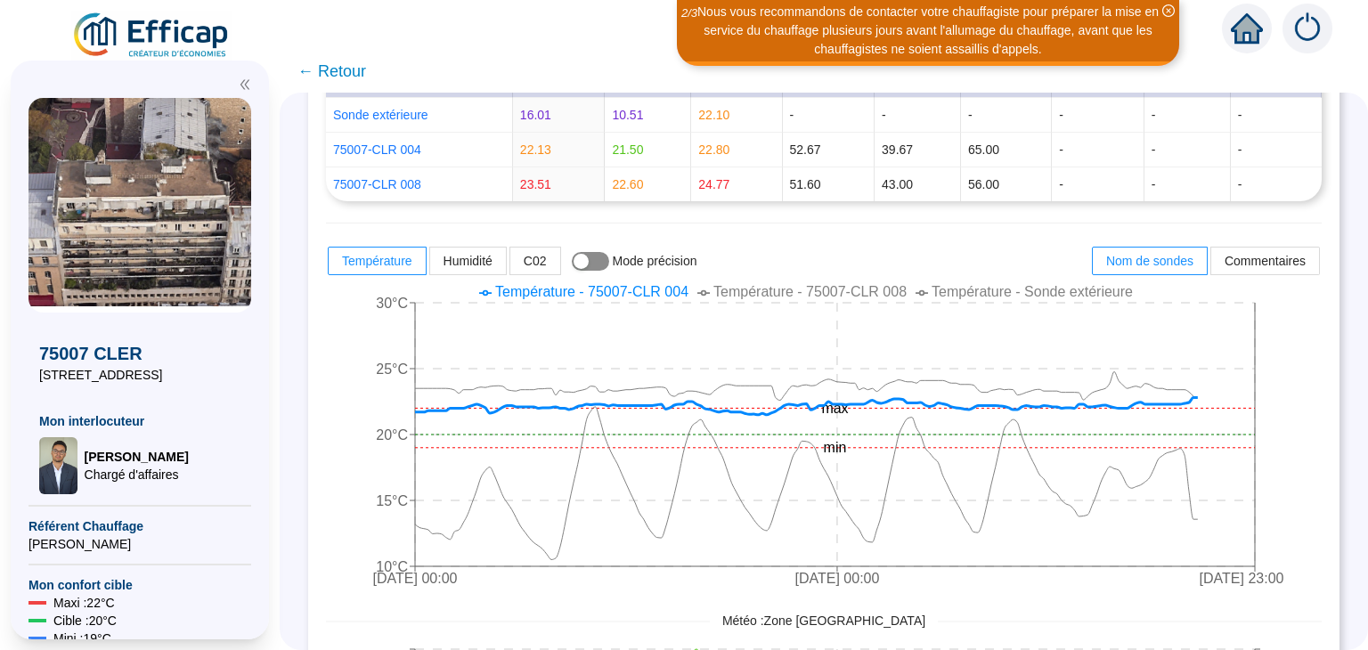
click at [589, 256] on div "button" at bounding box center [580, 261] width 15 height 15
click at [606, 248] on div "Température Humidité C02 Mode précision" at bounding box center [512, 261] width 372 height 32
click at [604, 256] on div "button" at bounding box center [599, 261] width 15 height 15
click at [604, 256] on span "button" at bounding box center [590, 261] width 37 height 19
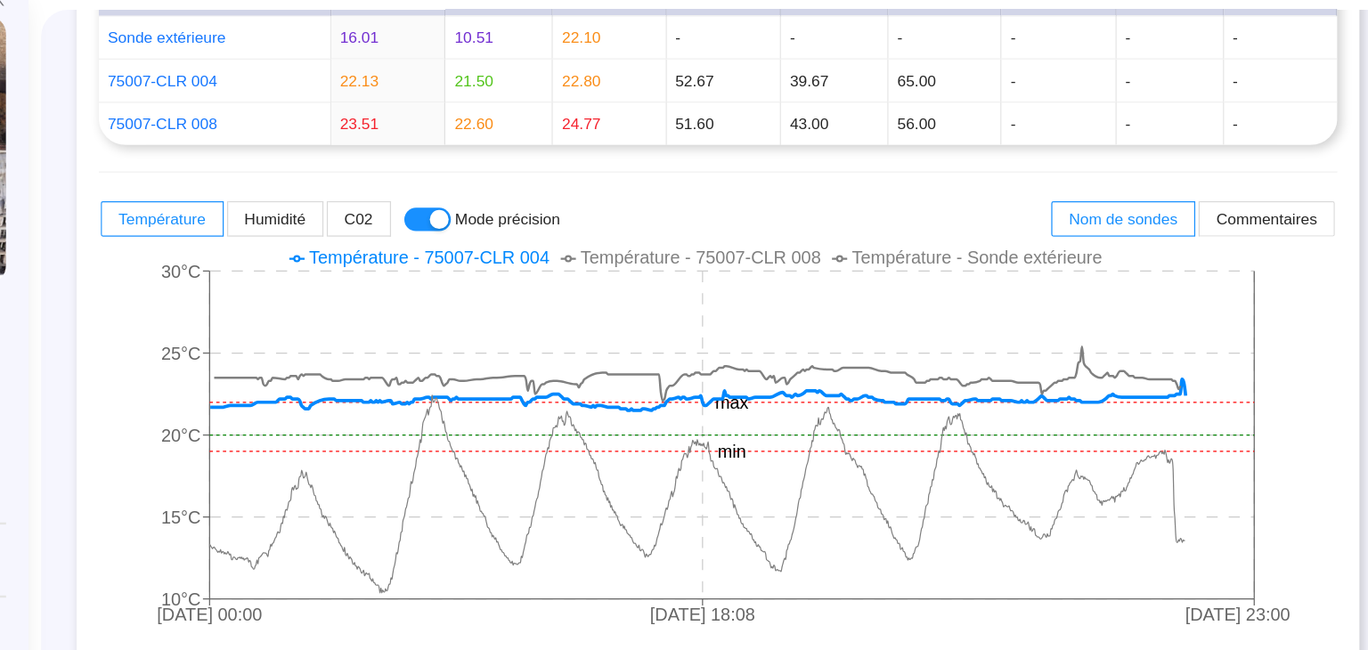
click at [872, 288] on span "Température - 75007-CLR 008" at bounding box center [809, 291] width 193 height 15
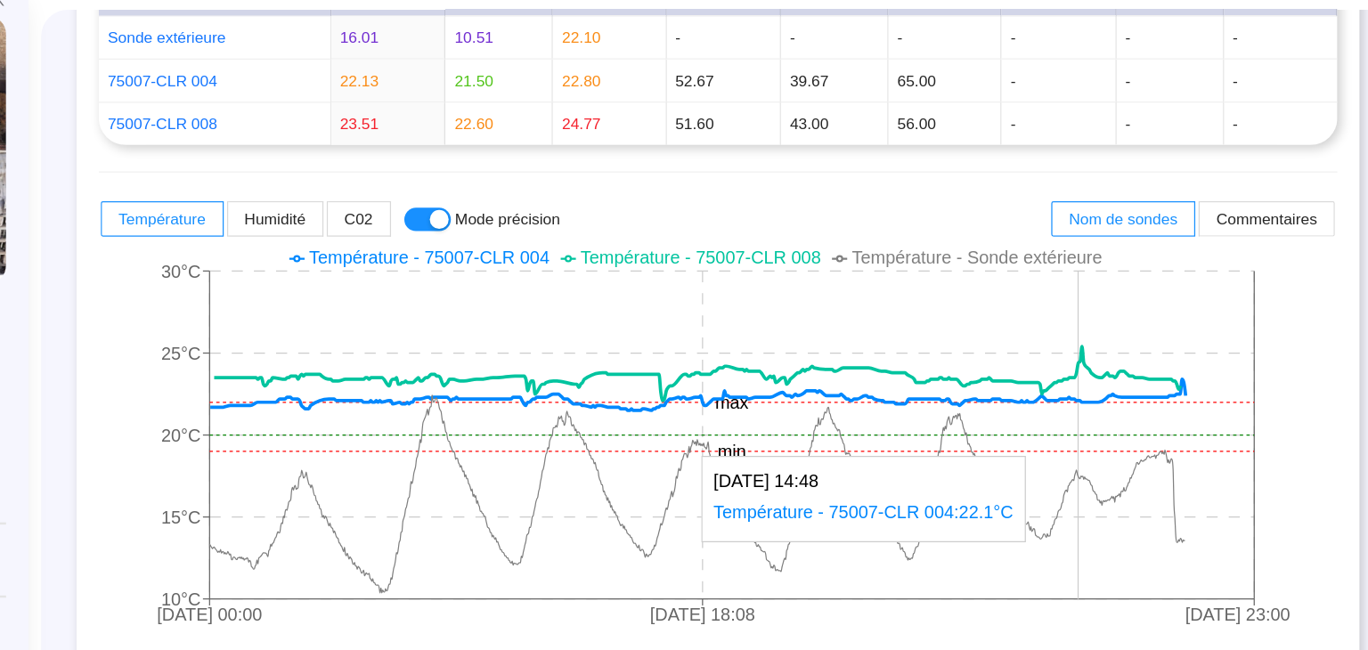
click at [1126, 406] on icon at bounding box center [808, 402] width 784 height 25
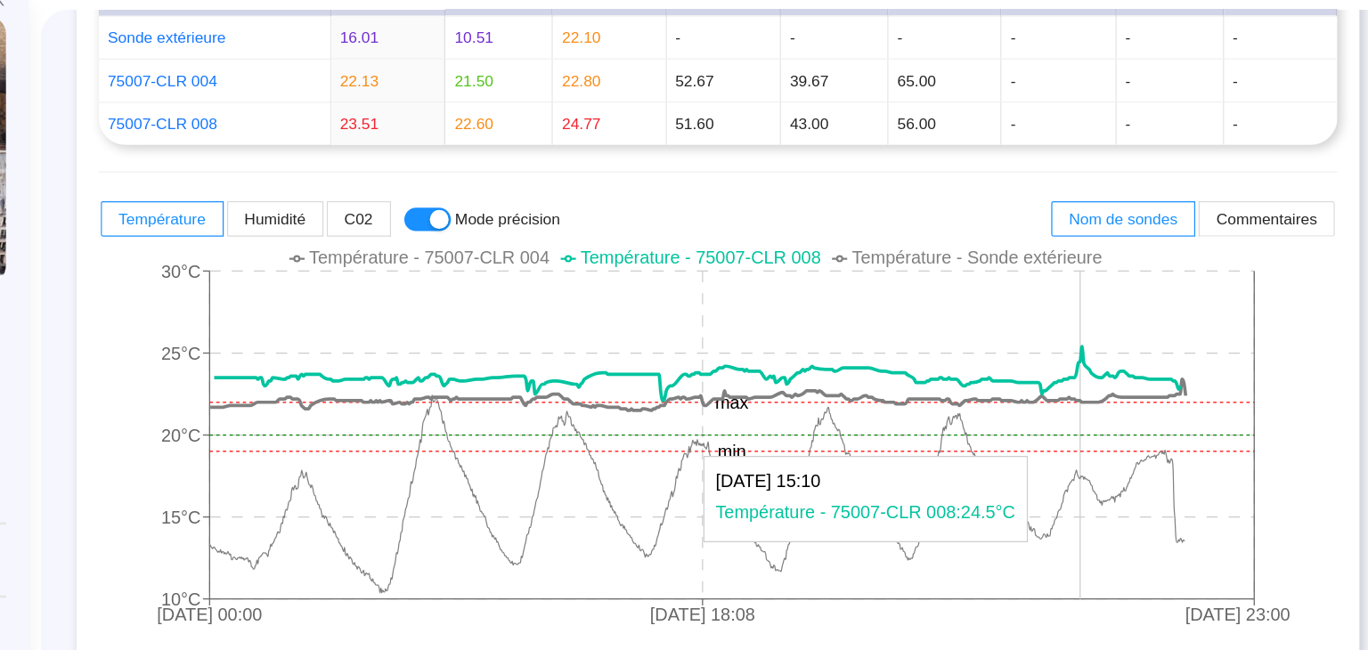
click at [1128, 406] on icon at bounding box center [808, 402] width 784 height 25
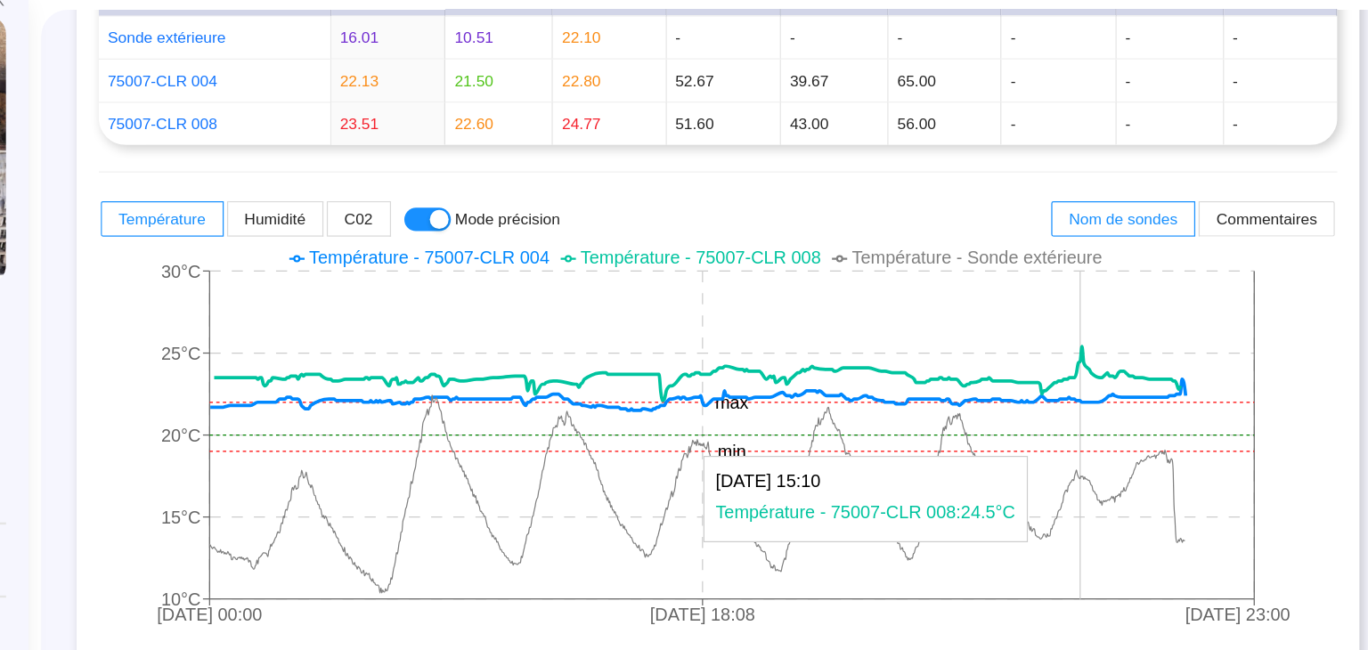
click at [1128, 406] on icon at bounding box center [808, 402] width 784 height 25
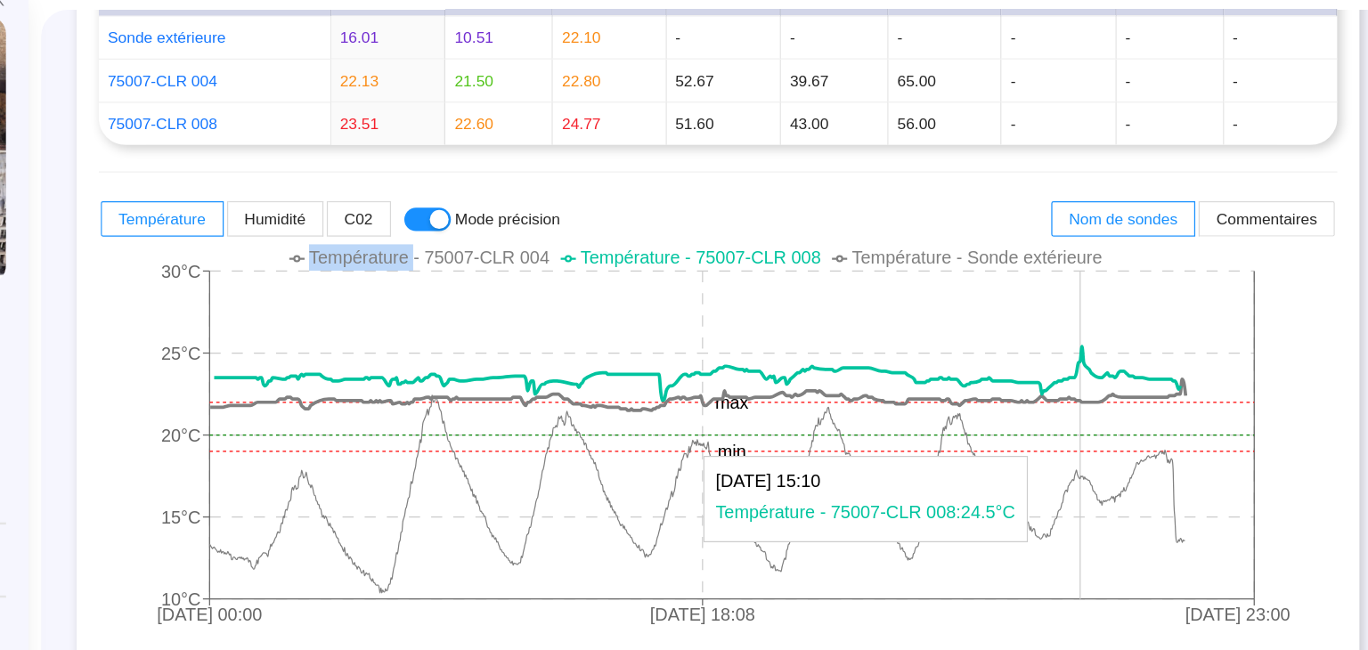
click at [1128, 406] on icon at bounding box center [808, 402] width 784 height 25
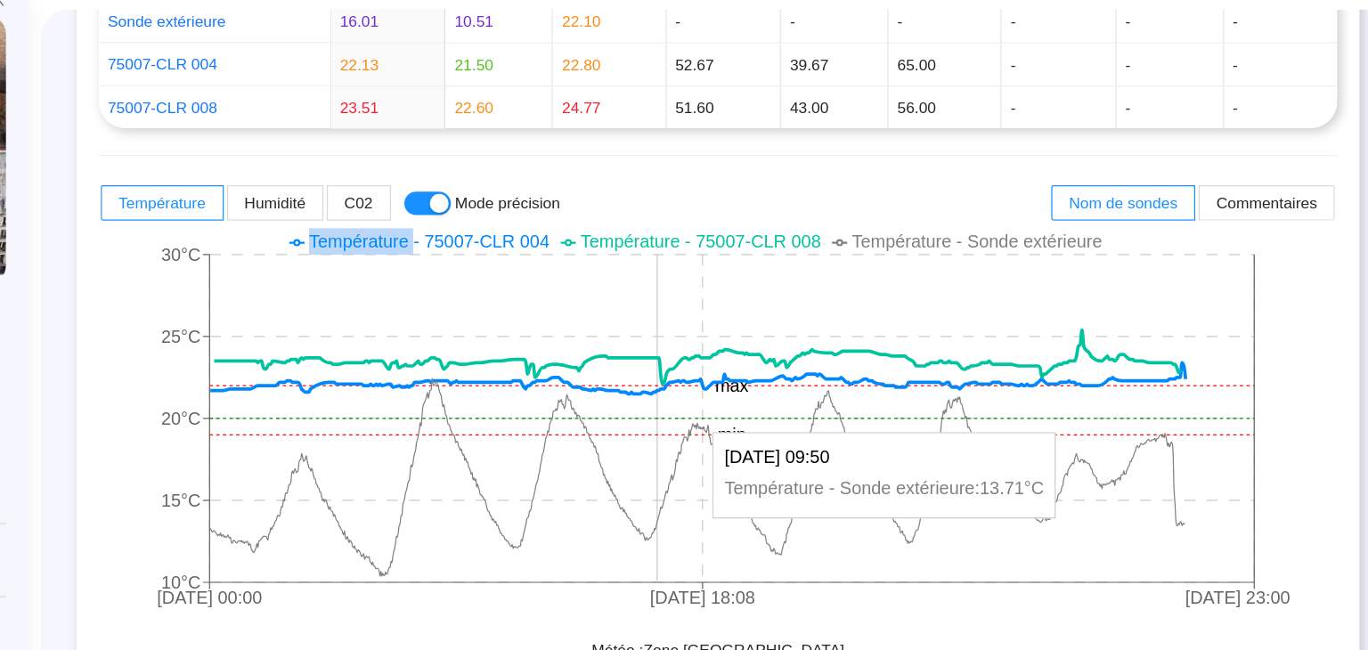
scroll to position [378, 0]
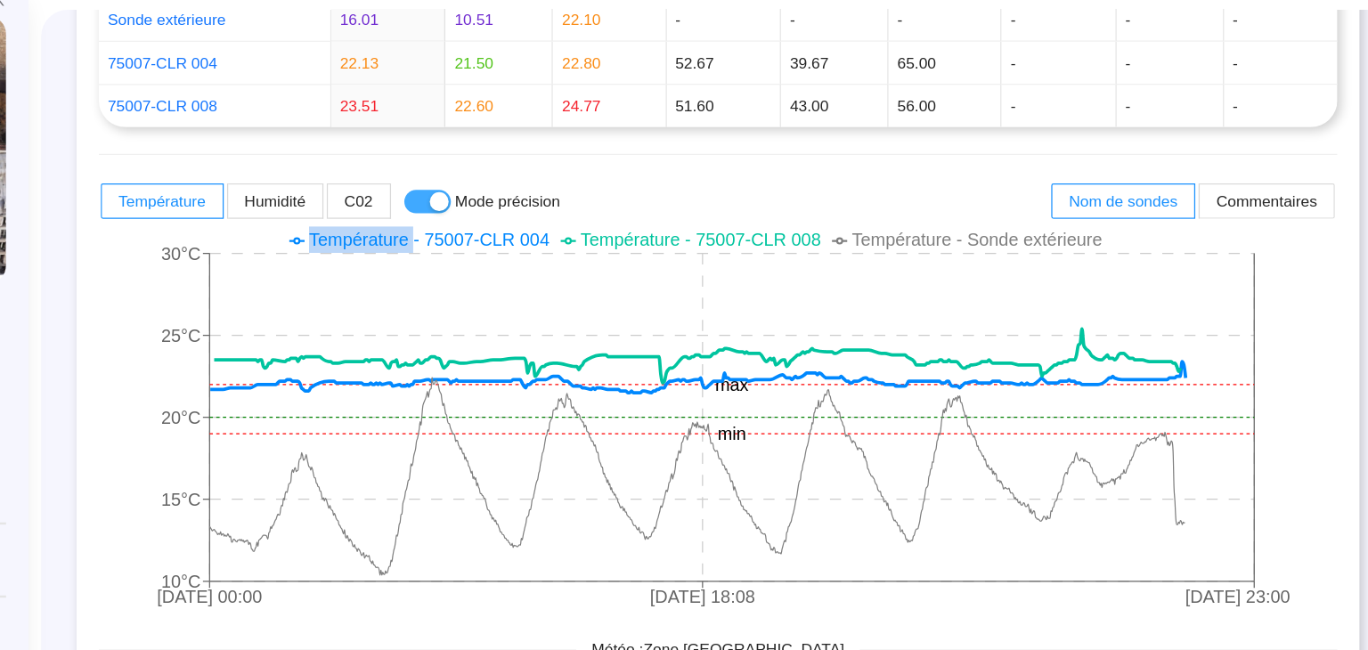
click at [607, 244] on div "button" at bounding box center [599, 247] width 15 height 15
